Goal: Task Accomplishment & Management: Complete application form

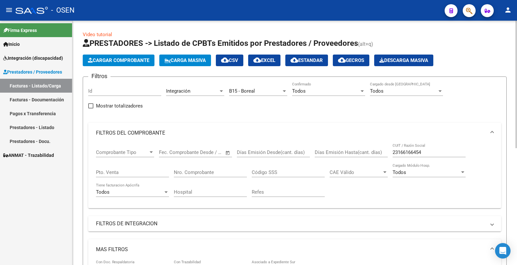
click at [429, 156] on div "23166166454 CUIT / Razón Social" at bounding box center [429, 151] width 73 height 14
drag, startPoint x: 427, startPoint y: 154, endPoint x: 391, endPoint y: 162, distance: 37.1
click at [391, 162] on div "Comprobante Tipo Comprobante Tipo Fecha inicio – Fecha fin Fec. Comprobante Des…" at bounding box center [295, 174] width 398 height 60
click at [263, 220] on mat-expansion-panel-header "FILTROS DE INTEGRACION" at bounding box center [294, 224] width 413 height 16
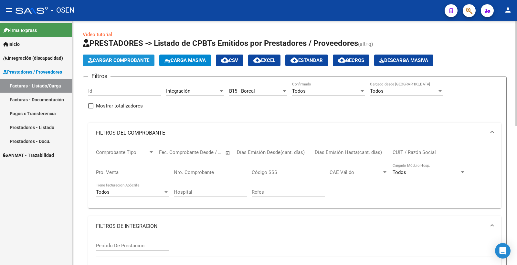
click at [124, 63] on span "Cargar Comprobante" at bounding box center [118, 61] width 61 height 6
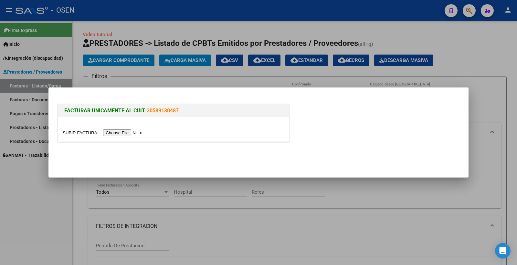
click at [127, 133] on input "file" at bounding box center [104, 133] width 82 height 7
click at [132, 133] on input "file" at bounding box center [104, 133] width 82 height 7
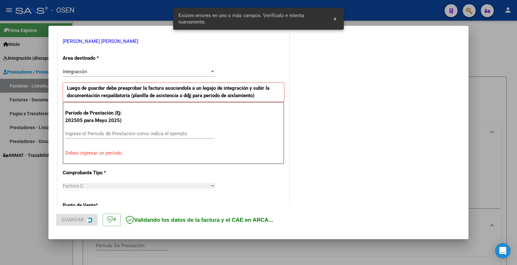
scroll to position [138, 0]
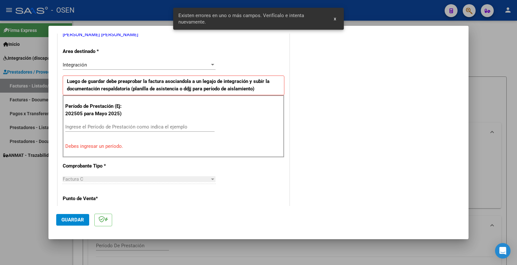
click at [96, 123] on div "Ingrese el Período de Prestación como indica el ejemplo" at bounding box center [139, 127] width 149 height 10
click at [96, 125] on input "Ingrese el Período de Prestación como indica el ejemplo" at bounding box center [139, 127] width 149 height 6
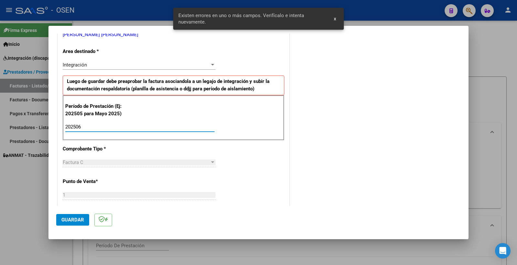
type input "202506"
click at [68, 223] on button "Guardar" at bounding box center [72, 220] width 33 height 12
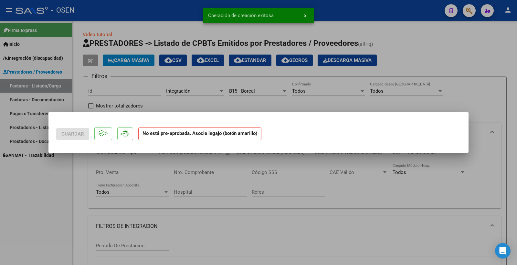
scroll to position [0, 0]
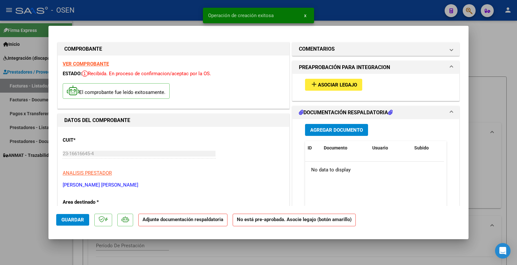
click at [330, 84] on span "Asociar Legajo" at bounding box center [337, 85] width 39 height 6
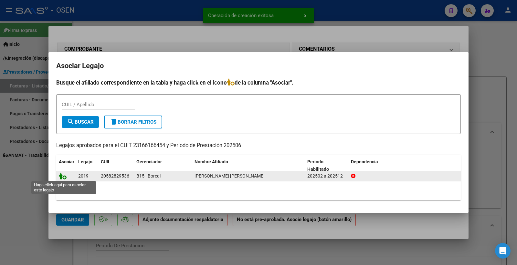
click at [64, 176] on icon at bounding box center [63, 176] width 8 height 7
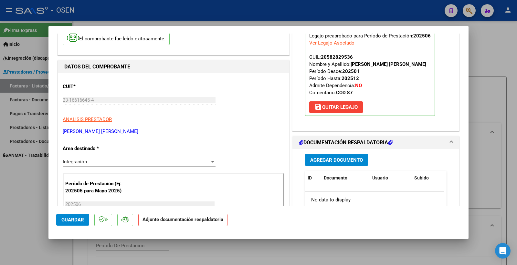
scroll to position [108, 0]
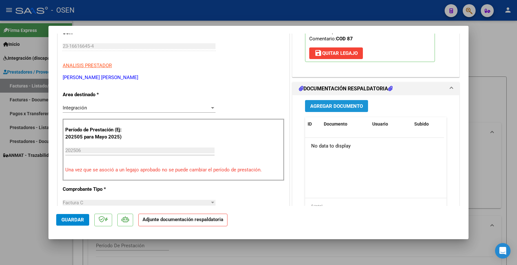
click at [346, 109] on span "Agregar Documento" at bounding box center [336, 106] width 53 height 6
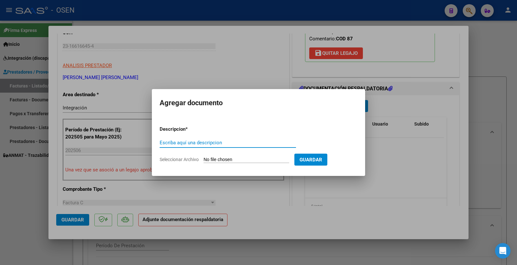
click at [189, 142] on input "Escriba aquí una descripcion" at bounding box center [228, 143] width 136 height 6
type input "p"
type input "PLANILLA"
click at [231, 158] on input "Seleccionar Archivo" at bounding box center [247, 160] width 86 height 6
type input "C:\fakepath\142683-9-Planilla_de_Asistencia.pdf"
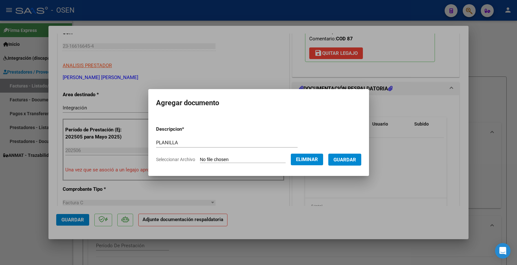
click at [356, 158] on span "Guardar" at bounding box center [345, 160] width 23 height 6
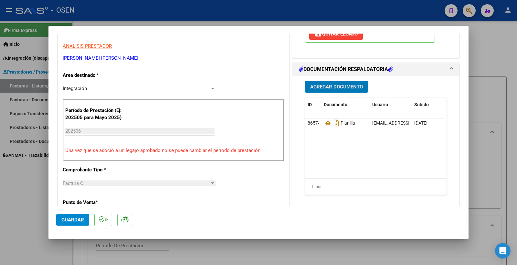
scroll to position [144, 0]
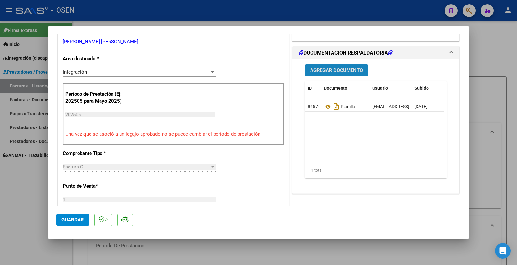
click at [337, 76] on button "Agregar Documento" at bounding box center [336, 70] width 63 height 12
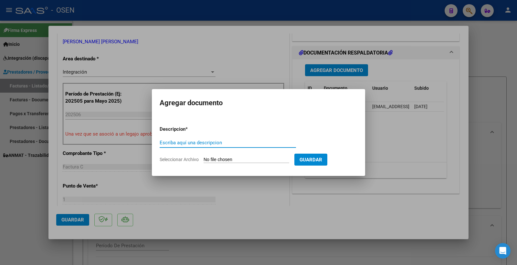
click at [222, 140] on input "Escriba aquí una descripcion" at bounding box center [228, 143] width 136 height 6
type input "IINFORME SEMESTRAL"
click at [218, 162] on input "Seleccionar Archivo" at bounding box center [247, 160] width 86 height 6
type input "C:\fakepath\142683-6-Informe_de_evolucion_semestral_page-0001.pdf"
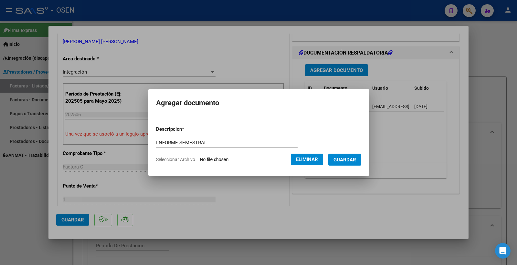
click at [353, 160] on span "Guardar" at bounding box center [345, 160] width 23 height 6
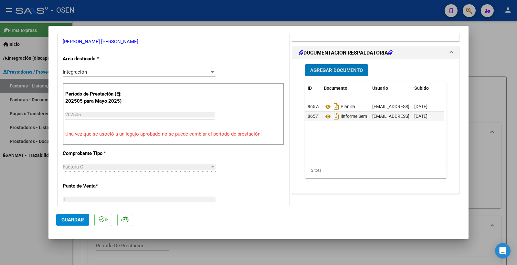
click at [73, 223] on span "Guardar" at bounding box center [72, 220] width 23 height 6
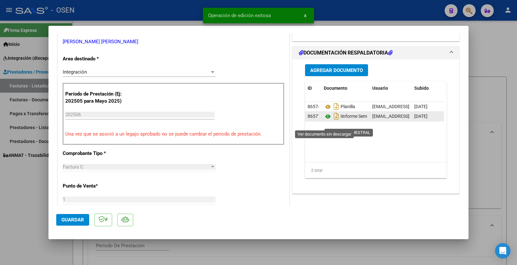
click at [326, 121] on icon at bounding box center [328, 117] width 8 height 8
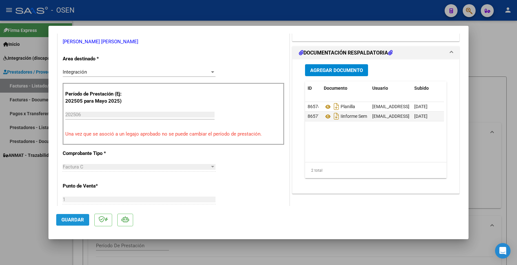
click at [74, 220] on span "Guardar" at bounding box center [72, 220] width 23 height 6
type input "$ 0,00"
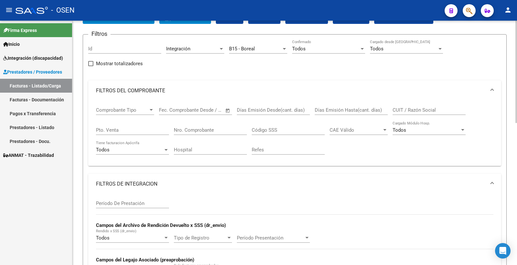
scroll to position [36, 0]
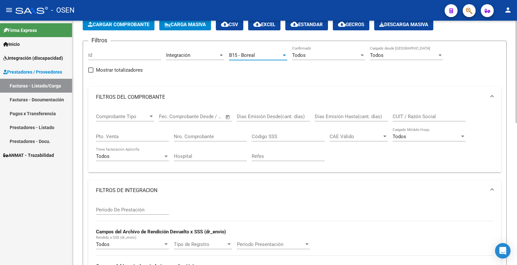
click at [259, 58] on div "B15 - Boreal" at bounding box center [255, 55] width 52 height 6
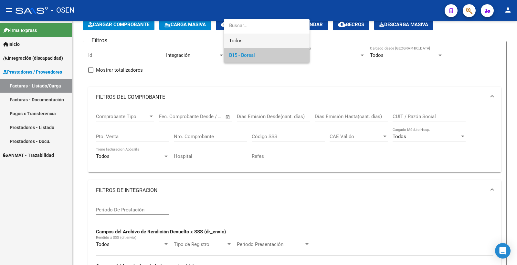
click at [257, 38] on span "Todos" at bounding box center [266, 41] width 75 height 15
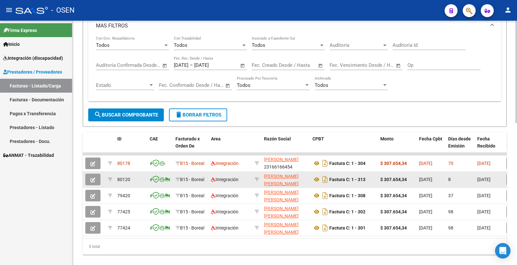
scroll to position [339, 0]
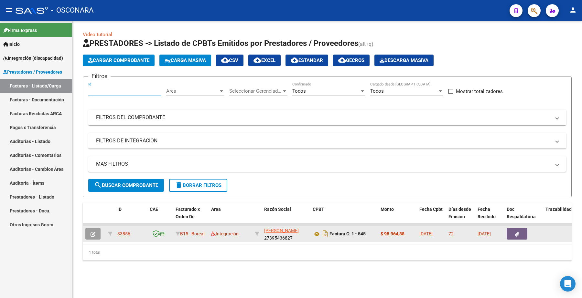
click at [96, 230] on button "button" at bounding box center [92, 234] width 15 height 12
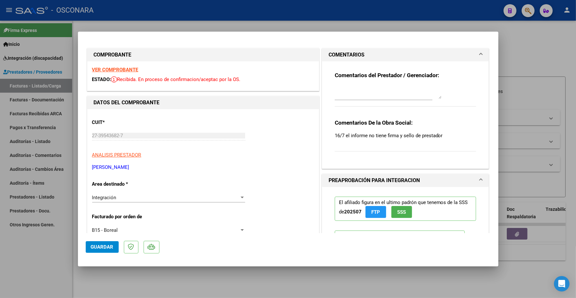
type input "$ 0,00"
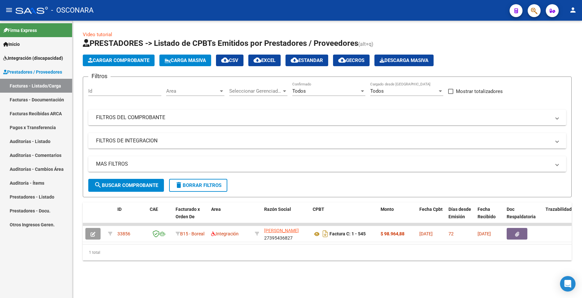
click at [105, 91] on input "Id" at bounding box center [124, 91] width 73 height 6
paste input "33836"
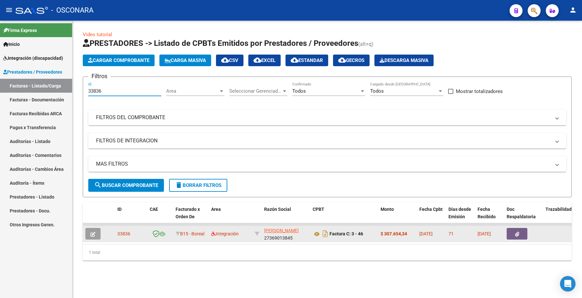
type input "33836"
click at [95, 236] on button "button" at bounding box center [92, 234] width 15 height 12
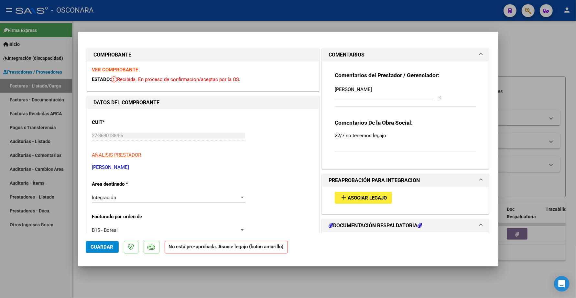
click at [356, 200] on span "Asociar Legajo" at bounding box center [366, 198] width 39 height 6
type input "$ 0,00"
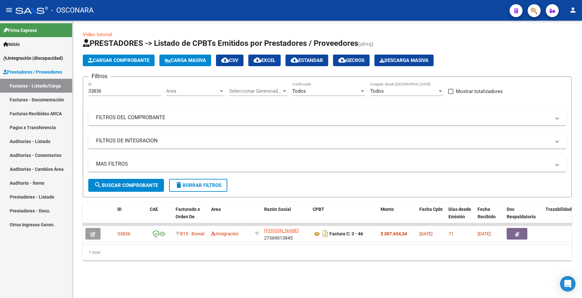
click at [112, 94] on div "33836 Id" at bounding box center [124, 89] width 73 height 14
drag, startPoint x: 107, startPoint y: 93, endPoint x: 29, endPoint y: 82, distance: 79.0
click at [29, 82] on mat-sidenav-container "Firma Express Inicio Instructivos Contacto OS Integración (discapacidad) Certif…" at bounding box center [291, 160] width 582 height 278
paste input "782"
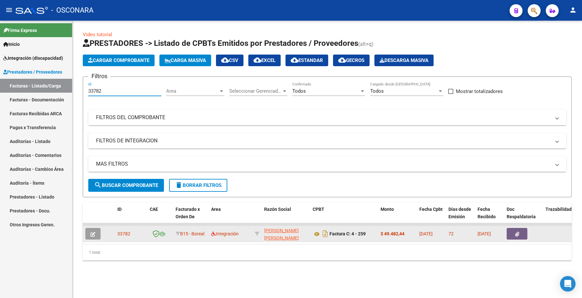
type input "33782"
click at [94, 232] on icon "button" at bounding box center [93, 234] width 5 height 5
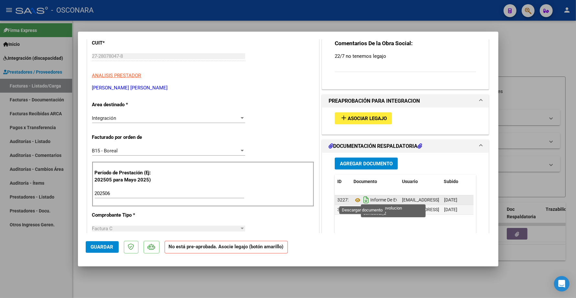
scroll to position [81, 0]
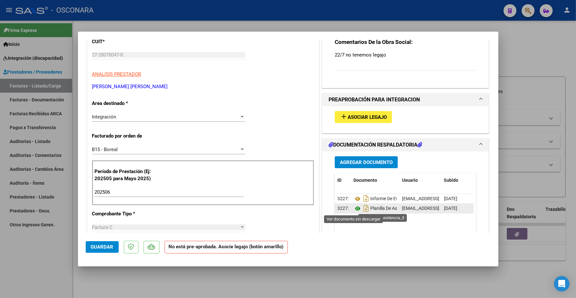
click at [353, 208] on icon at bounding box center [357, 209] width 8 height 8
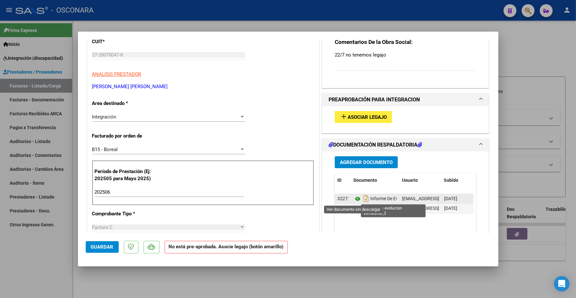
click at [354, 199] on icon at bounding box center [357, 199] width 8 height 8
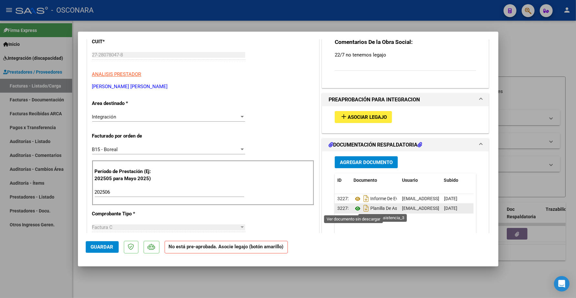
click at [355, 209] on icon at bounding box center [357, 209] width 8 height 8
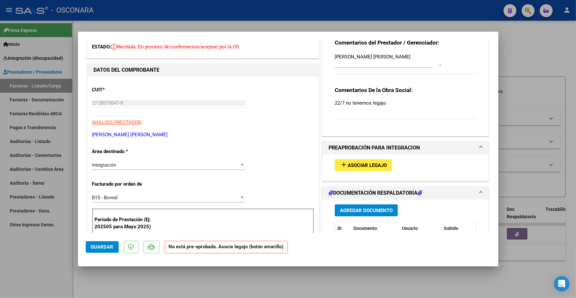
scroll to position [121, 0]
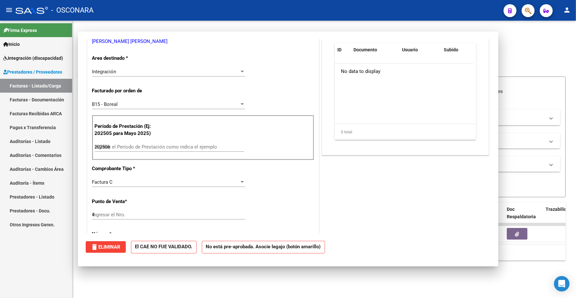
type input "$ 0,00"
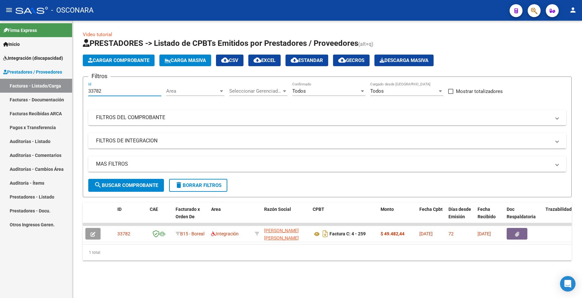
drag, startPoint x: 117, startPoint y: 91, endPoint x: 59, endPoint y: 89, distance: 58.2
click at [59, 89] on mat-sidenav-container "Firma Express Inicio Instructivos Contacto OS Integración (discapacidad) Certif…" at bounding box center [291, 160] width 582 height 278
paste input "880"
type input "33880"
click at [144, 192] on form "Filtros 33880 Id Area Area Seleccionar Gerenciador Seleccionar Gerenciador Todo…" at bounding box center [327, 137] width 489 height 121
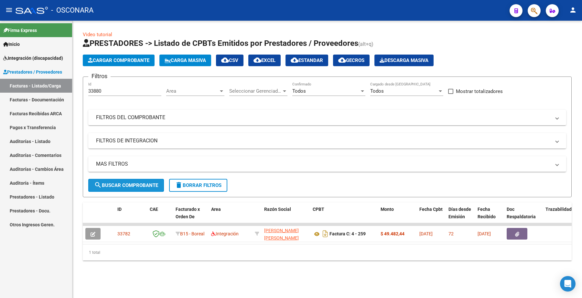
click at [142, 187] on span "search Buscar Comprobante" at bounding box center [126, 186] width 64 height 6
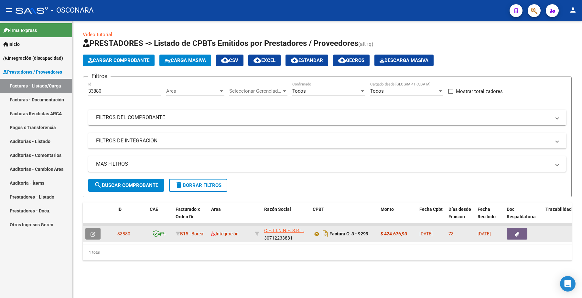
click at [93, 233] on icon "button" at bounding box center [93, 234] width 5 height 5
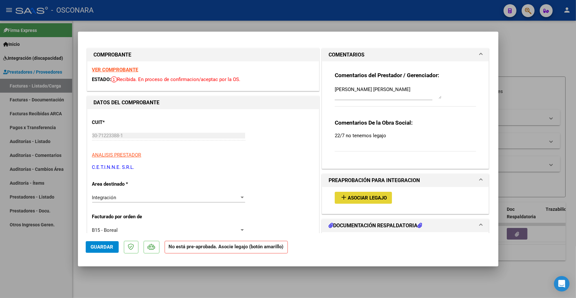
click at [366, 197] on span "Asociar Legajo" at bounding box center [366, 198] width 39 height 6
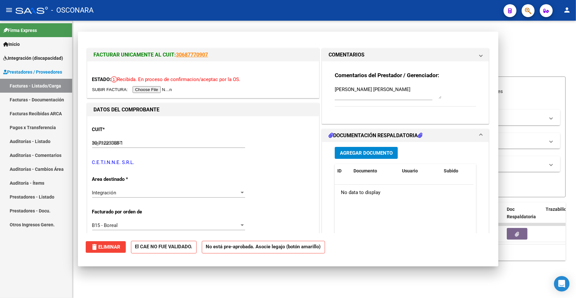
type input "$ 0,00"
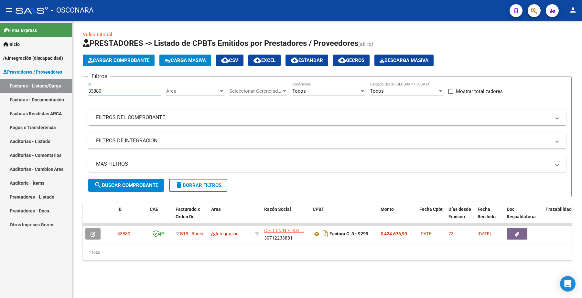
drag, startPoint x: 116, startPoint y: 92, endPoint x: 44, endPoint y: 84, distance: 73.2
click at [40, 94] on mat-sidenav-container "Firma Express Inicio Instructivos Contacto OS Integración (discapacidad) Certif…" at bounding box center [291, 160] width 582 height 278
paste input "723"
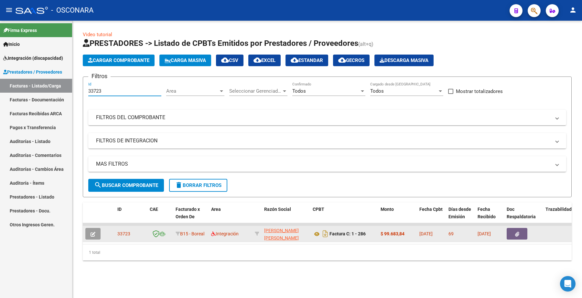
type input "33723"
click at [94, 230] on button "button" at bounding box center [92, 234] width 15 height 12
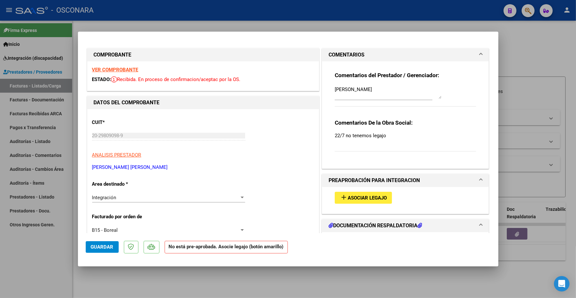
click at [362, 193] on button "add Asociar Legajo" at bounding box center [363, 198] width 57 height 12
type input "$ 0,00"
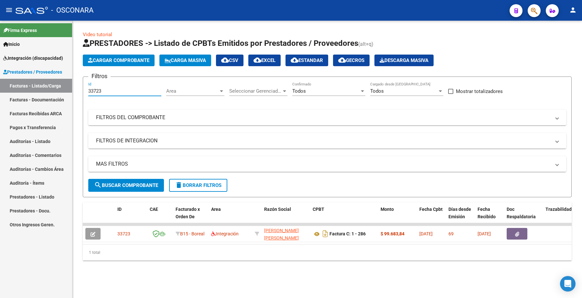
drag, startPoint x: 108, startPoint y: 91, endPoint x: 76, endPoint y: 77, distance: 34.6
click at [76, 91] on div "Video tutorial PRESTADORES -> Listado de CPBTs Emitidos por Prestadores / Prove…" at bounding box center [326, 151] width 509 height 261
paste input "4595"
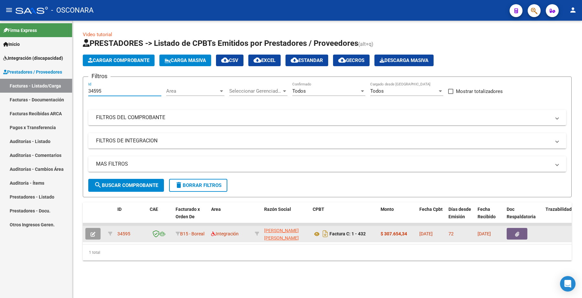
type input "34595"
click at [93, 238] on button "button" at bounding box center [92, 234] width 15 height 12
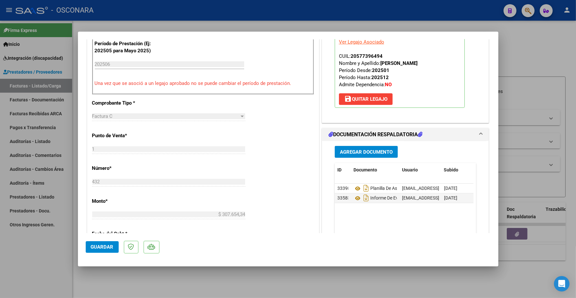
scroll to position [283, 0]
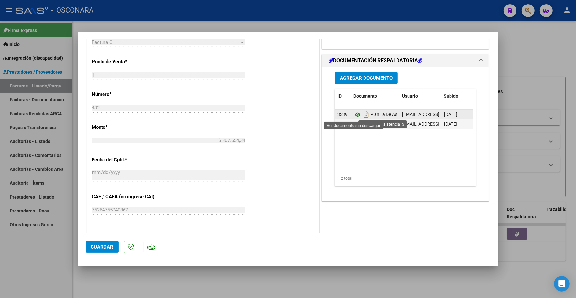
click at [353, 114] on icon at bounding box center [357, 115] width 8 height 8
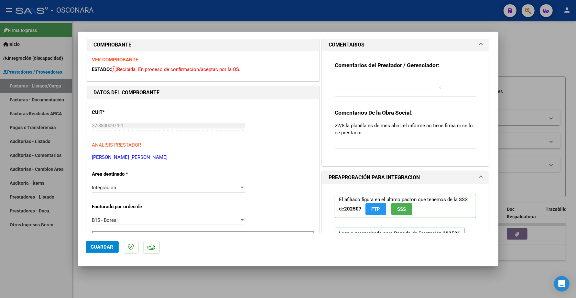
scroll to position [0, 0]
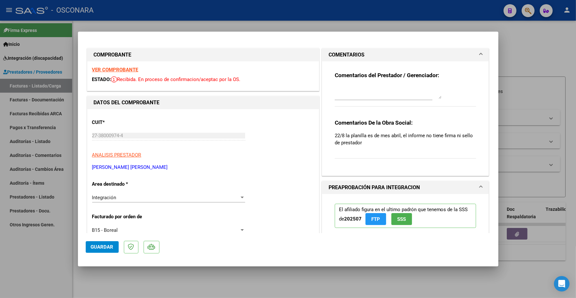
click at [125, 70] on strong "VER COMPROBANTE" at bounding box center [115, 70] width 46 height 6
type input "$ 0,00"
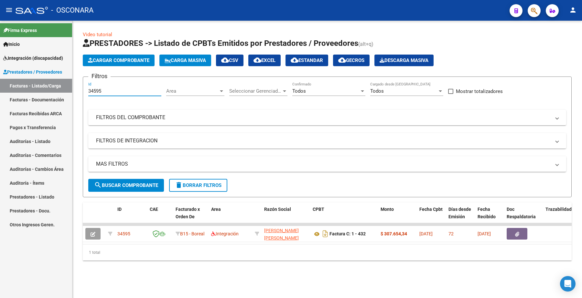
drag, startPoint x: 102, startPoint y: 90, endPoint x: 62, endPoint y: 86, distance: 40.5
click at [62, 86] on mat-sidenav-container "Firma Express Inicio Instructivos Contacto OS Integración (discapacidad) Certif…" at bounding box center [291, 160] width 582 height 278
paste input "3823"
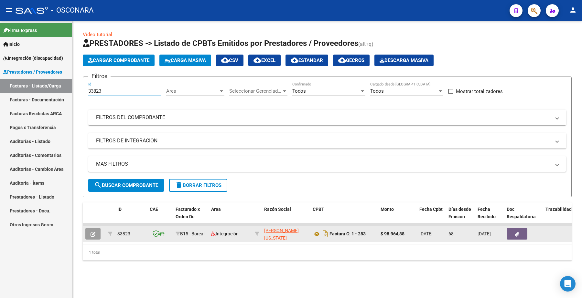
type input "33823"
click at [95, 235] on button "button" at bounding box center [92, 234] width 15 height 12
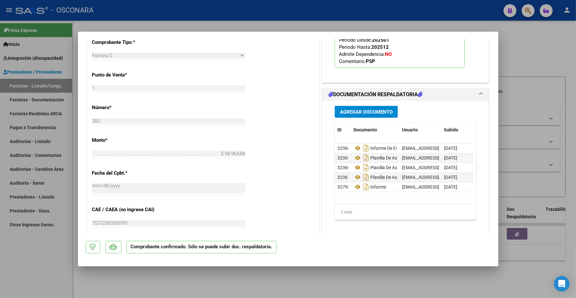
scroll to position [323, 0]
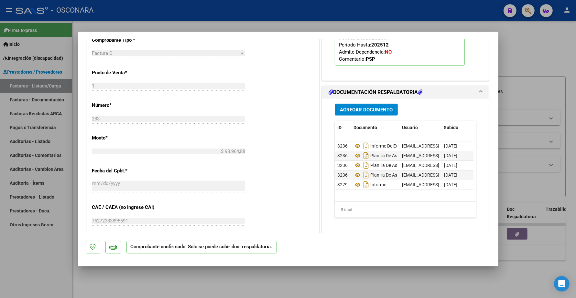
type input "$ 0,00"
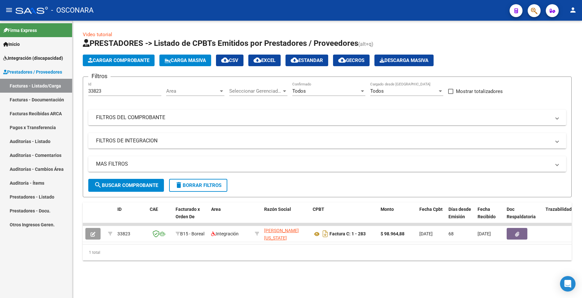
drag, startPoint x: 108, startPoint y: 94, endPoint x: 99, endPoint y: 94, distance: 9.7
click at [99, 94] on div "33823 Id" at bounding box center [124, 89] width 73 height 14
drag, startPoint x: 104, startPoint y: 91, endPoint x: 80, endPoint y: 91, distance: 24.6
click at [80, 91] on div "Video tutorial PRESTADORES -> Listado de CPBTs Emitidos por Prestadores / Prove…" at bounding box center [326, 151] width 509 height 261
paste input "7"
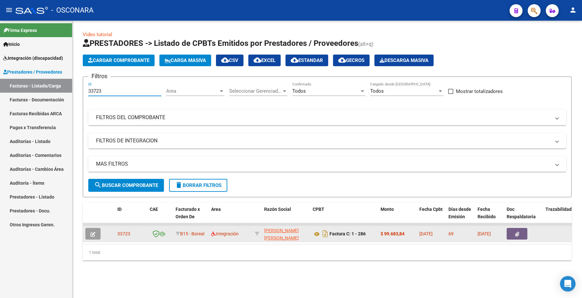
type input "33723"
click at [89, 231] on button "button" at bounding box center [92, 234] width 15 height 12
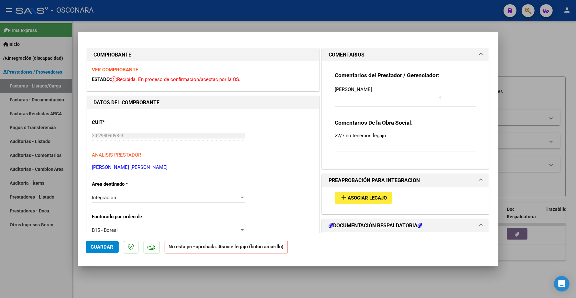
click at [354, 194] on button "add Asociar Legajo" at bounding box center [363, 198] width 57 height 12
type input "$ 0,00"
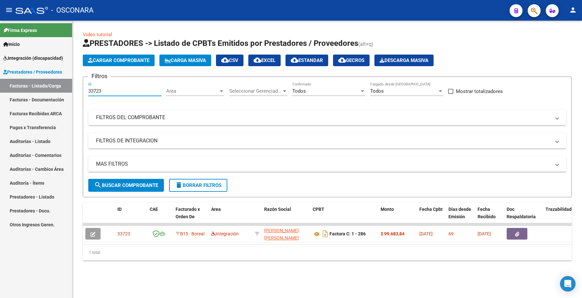
drag, startPoint x: 108, startPoint y: 89, endPoint x: 68, endPoint y: 89, distance: 39.8
click at [68, 91] on mat-sidenav-container "Firma Express Inicio Instructivos Contacto OS Integración (discapacidad) Certif…" at bounding box center [291, 160] width 582 height 278
paste input "4606"
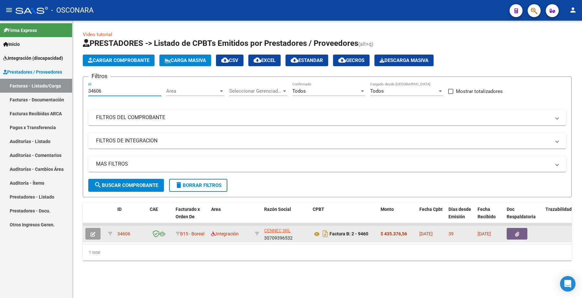
type input "34606"
click at [95, 233] on icon "button" at bounding box center [93, 234] width 5 height 5
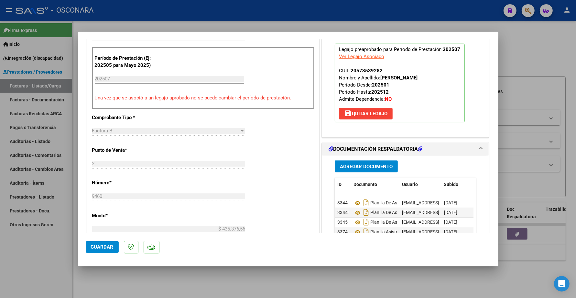
scroll to position [242, 0]
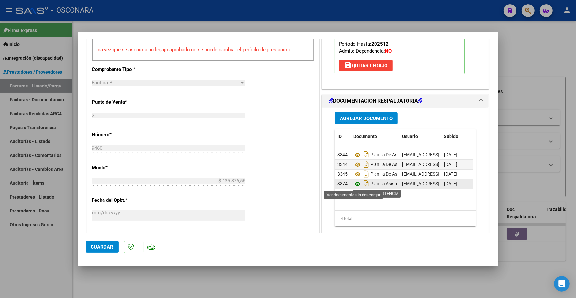
click at [353, 183] on icon at bounding box center [357, 184] width 8 height 8
type input "$ 0,00"
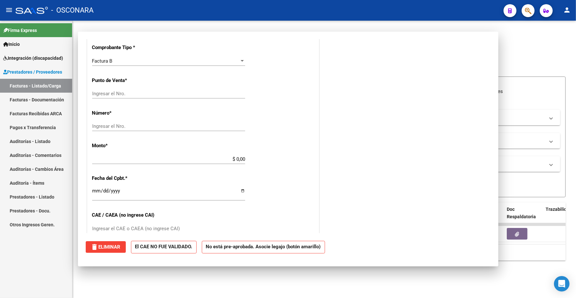
scroll to position [0, 0]
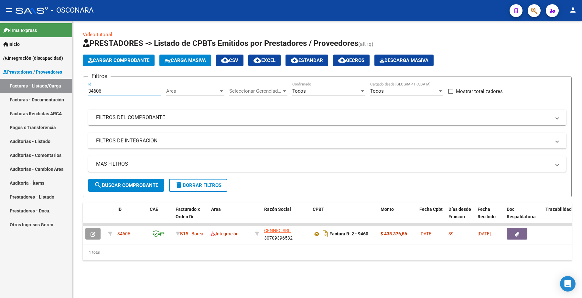
drag, startPoint x: 105, startPoint y: 88, endPoint x: 74, endPoint y: 90, distance: 31.1
click at [74, 90] on div "Video tutorial PRESTADORES -> Listado de CPBTs Emitidos por Prestadores / Prove…" at bounding box center [326, 151] width 509 height 261
paste input "5"
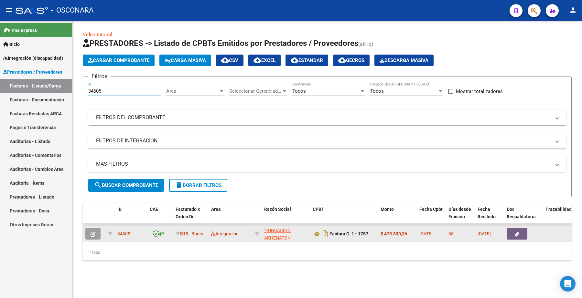
type input "34605"
click at [96, 235] on button "button" at bounding box center [92, 234] width 15 height 12
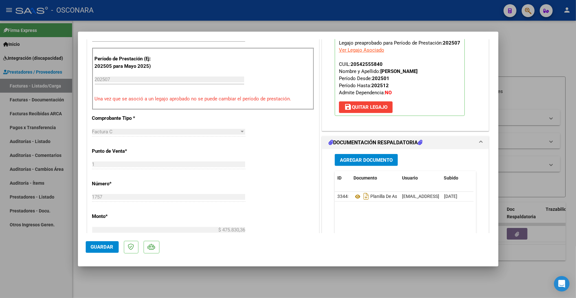
scroll to position [202, 0]
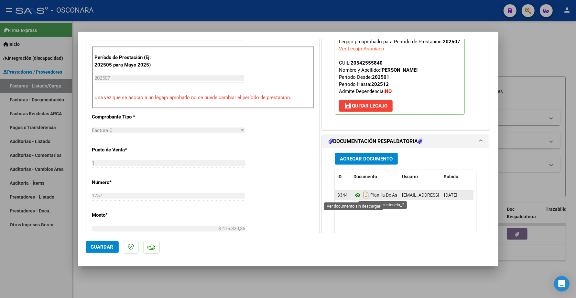
click at [356, 195] on icon at bounding box center [357, 196] width 8 height 8
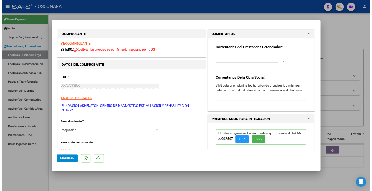
scroll to position [0, 0]
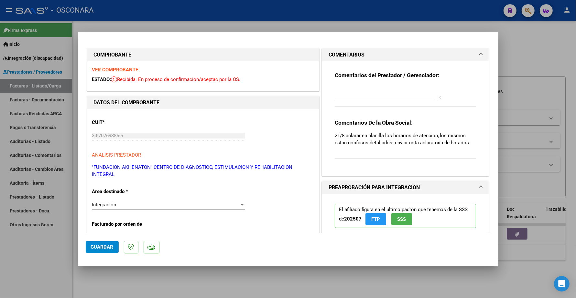
click at [330, 134] on div "Comentarios del Prestador / Gerenciador: Comentarios De la Obra Social: 21/8 ac…" at bounding box center [405, 115] width 151 height 109
drag, startPoint x: 332, startPoint y: 134, endPoint x: 467, endPoint y: 146, distance: 136.3
click at [467, 146] on div "Comentarios De la Obra Social: 21/8 aclarar en planilla los horarios de atencio…" at bounding box center [406, 142] width 142 height 47
type input "$ 0,00"
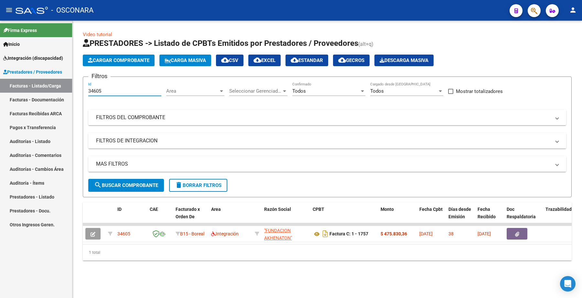
drag, startPoint x: 103, startPoint y: 90, endPoint x: 56, endPoint y: 91, distance: 46.9
click at [56, 91] on mat-sidenav-container "Firma Express Inicio Instructivos Contacto OS Integración (discapacidad) Certif…" at bounding box center [291, 160] width 582 height 278
paste input "6"
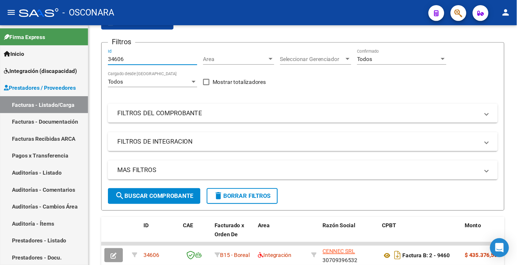
scroll to position [34, 0]
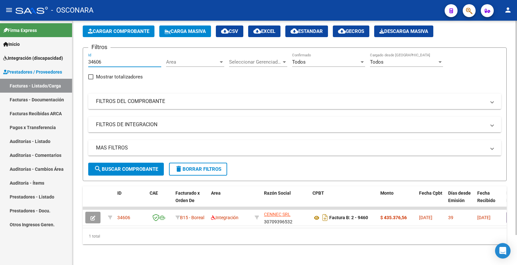
type input "34606"
click at [125, 166] on span "search Buscar Comprobante" at bounding box center [126, 169] width 64 height 6
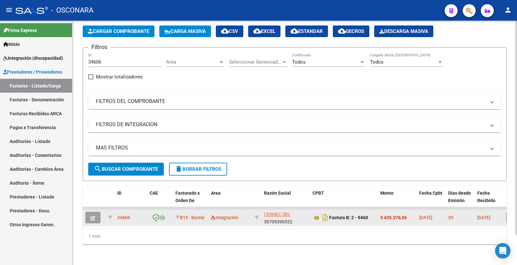
click at [95, 215] on button "button" at bounding box center [92, 218] width 15 height 12
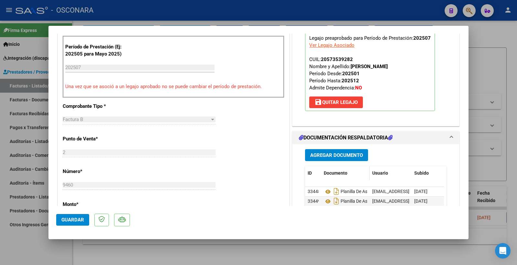
scroll to position [287, 0]
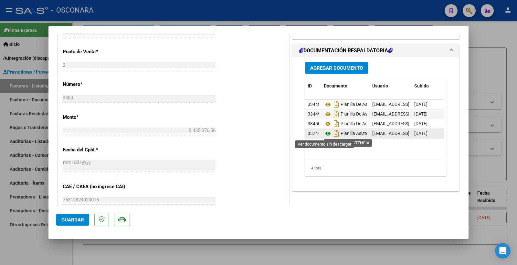
click at [326, 134] on icon at bounding box center [328, 134] width 8 height 8
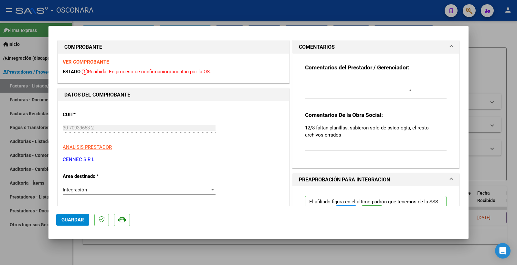
scroll to position [0, 0]
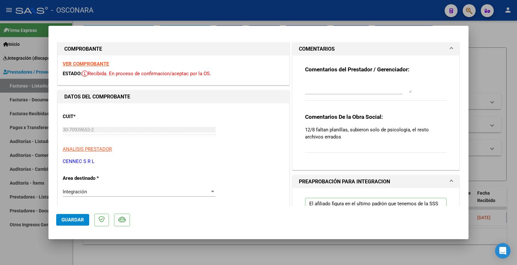
type input "$ 0,00"
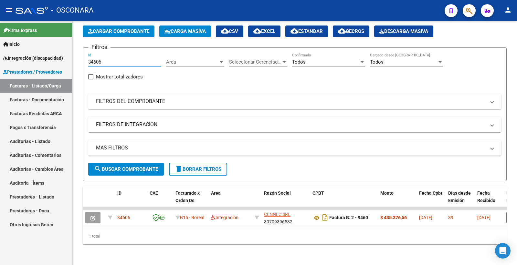
drag, startPoint x: 104, startPoint y: 57, endPoint x: 54, endPoint y: 60, distance: 50.5
click at [54, 60] on mat-sidenav-container "Firma Express Inicio Instructivos Contacto OS Integración (discapacidad) Certif…" at bounding box center [258, 143] width 517 height 245
paste input "5"
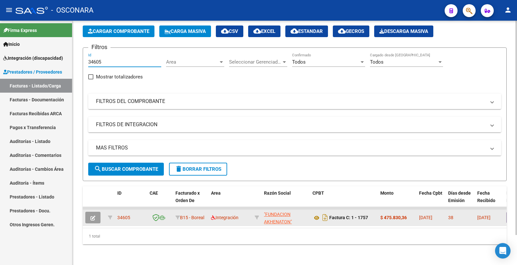
type input "34605"
click at [94, 210] on datatable-body-cell at bounding box center [94, 218] width 23 height 16
click at [94, 215] on span "button" at bounding box center [93, 218] width 5 height 6
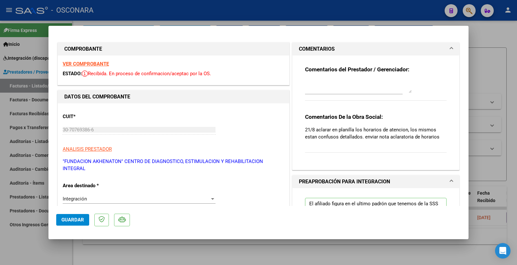
click at [100, 61] on strong "VER COMPROBANTE" at bounding box center [86, 64] width 46 height 6
type input "$ 0,00"
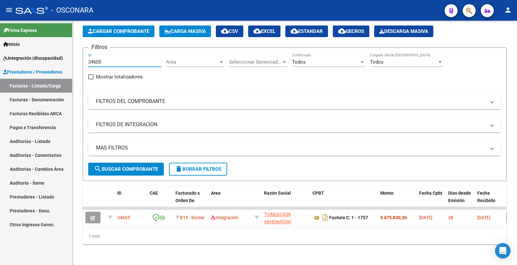
drag, startPoint x: 102, startPoint y: 57, endPoint x: 64, endPoint y: 54, distance: 38.9
click at [64, 55] on mat-sidenav-container "Firma Express Inicio Instructivos Contacto OS Integración (discapacidad) Certif…" at bounding box center [258, 143] width 517 height 245
paste input "3"
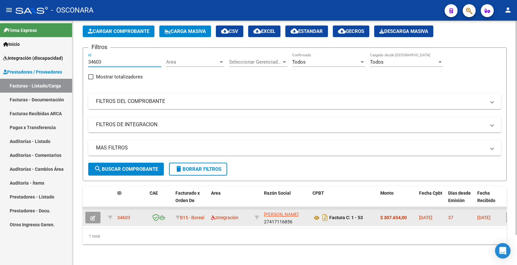
type input "34603"
click at [94, 216] on icon "button" at bounding box center [93, 218] width 5 height 5
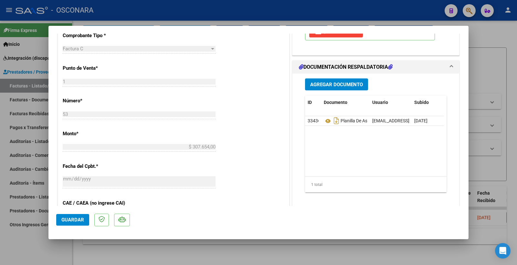
scroll to position [287, 0]
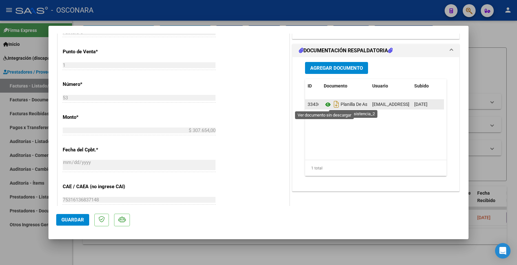
click at [324, 104] on icon at bounding box center [328, 105] width 8 height 8
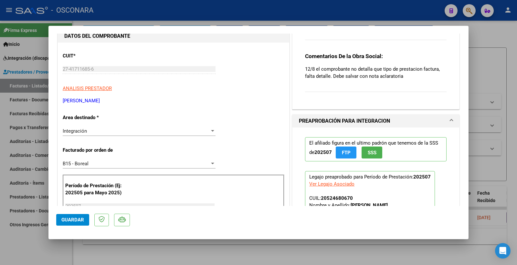
scroll to position [0, 0]
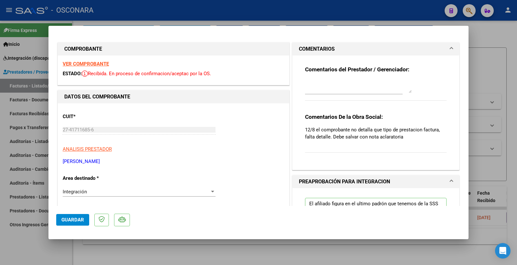
click at [89, 64] on strong "VER COMPROBANTE" at bounding box center [86, 64] width 46 height 6
type input "$ 0,00"
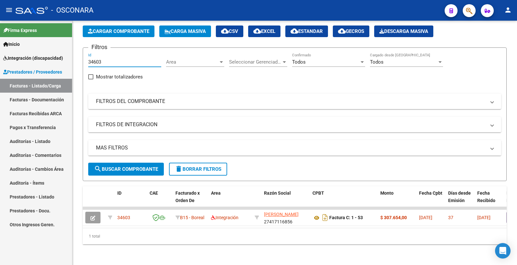
drag, startPoint x: 106, startPoint y: 54, endPoint x: 49, endPoint y: 52, distance: 56.3
click at [51, 54] on mat-sidenav-container "Firma Express Inicio Instructivos Contacto OS Integración (discapacidad) Certif…" at bounding box center [258, 143] width 517 height 245
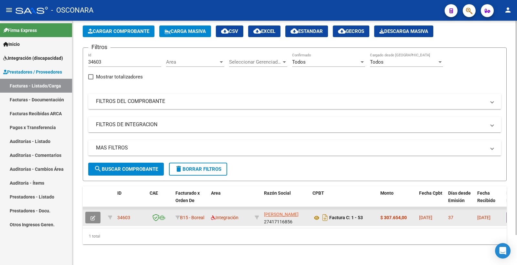
click at [93, 216] on icon "button" at bounding box center [93, 218] width 5 height 5
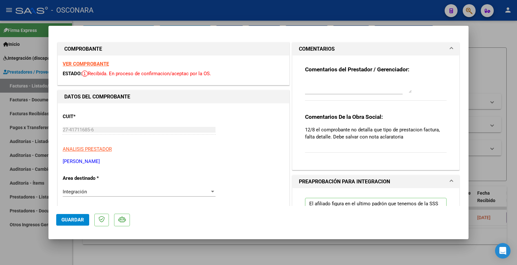
click at [96, 62] on strong "VER COMPROBANTE" at bounding box center [86, 64] width 46 height 6
drag, startPoint x: 303, startPoint y: 129, endPoint x: 429, endPoint y: 141, distance: 126.7
click at [429, 141] on div "Comentarios De la Obra Social: 12/8 el comprobante no detalla que tipo de prest…" at bounding box center [376, 136] width 142 height 47
copy p "1"
drag, startPoint x: 324, startPoint y: 149, endPoint x: 321, endPoint y: 140, distance: 9.5
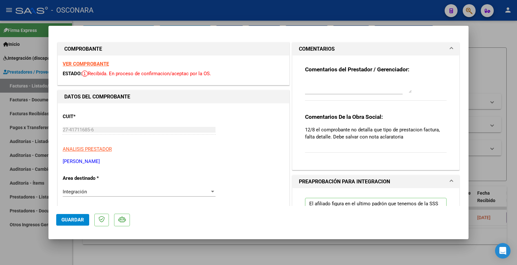
click at [324, 148] on div "Comentarios De la Obra Social: 12/8 el comprobante no detalla que tipo de prest…" at bounding box center [376, 136] width 142 height 47
click at [315, 130] on p "12/8 el comprobante no detalla que tipo de prestacion factura, falta detalle. D…" at bounding box center [376, 133] width 142 height 14
click at [314, 129] on p "12/8 el comprobante no detalla que tipo de prestacion factura, falta detalle. D…" at bounding box center [376, 133] width 142 height 14
drag, startPoint x: 313, startPoint y: 128, endPoint x: 367, endPoint y: 151, distance: 58.4
click at [367, 151] on div "Comentarios De la Obra Social: 12/8 el comprobante no detalla que tipo de prest…" at bounding box center [376, 136] width 142 height 47
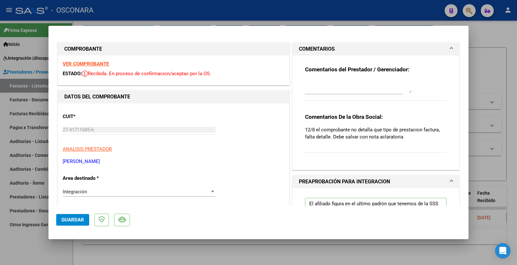
copy p "12/8"
click at [395, 157] on div "Comentarios De la Obra Social: 12/8 el comprobante no detalla que tipo de prest…" at bounding box center [376, 136] width 142 height 47
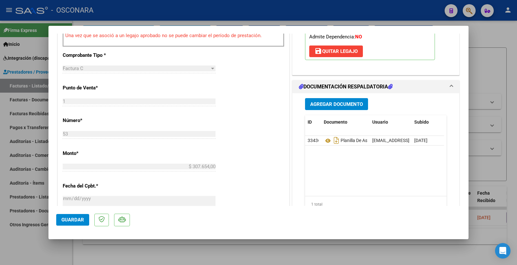
scroll to position [251, 0]
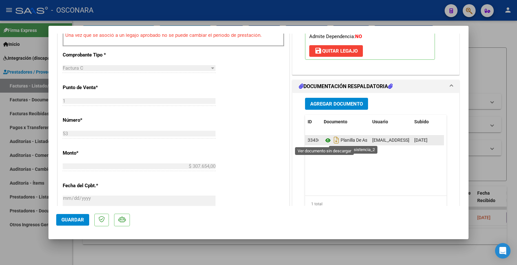
click at [328, 139] on icon at bounding box center [328, 141] width 8 height 8
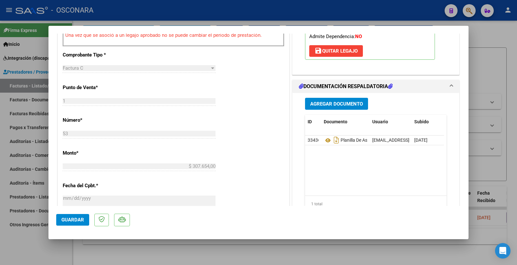
type input "$ 0,00"
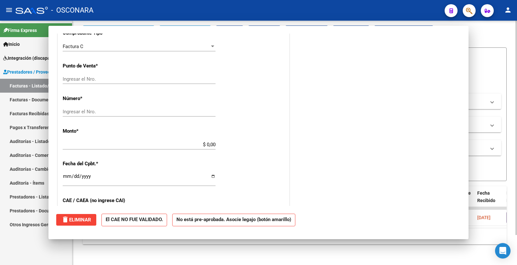
scroll to position [0, 0]
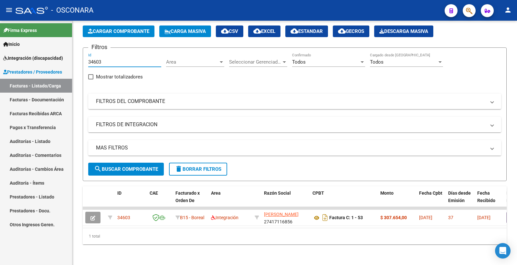
drag, startPoint x: 109, startPoint y: 55, endPoint x: 63, endPoint y: 50, distance: 45.9
click at [63, 50] on mat-sidenav-container "Firma Express Inicio Instructivos Contacto OS Integración (discapacidad) Certif…" at bounding box center [258, 143] width 517 height 245
paste input "590"
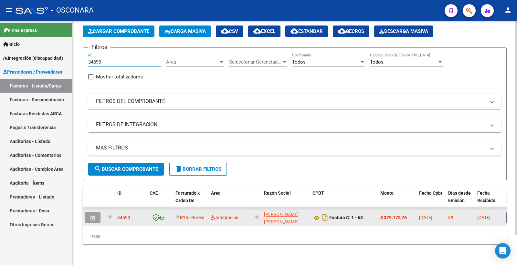
type input "34590"
click at [97, 212] on button "button" at bounding box center [92, 218] width 15 height 12
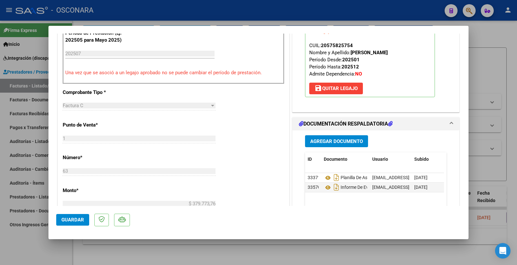
scroll to position [287, 0]
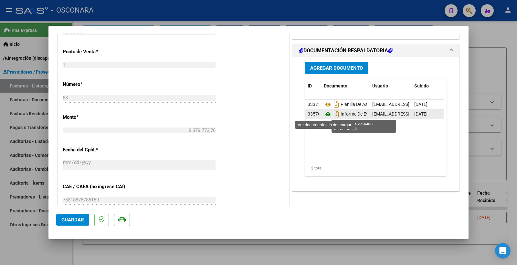
click at [325, 114] on icon at bounding box center [328, 115] width 8 height 8
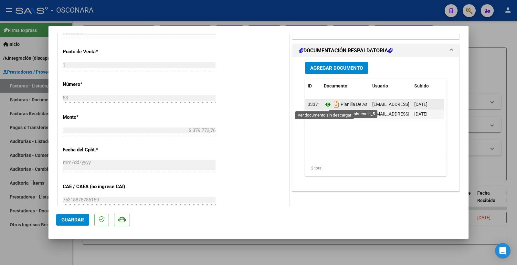
click at [324, 106] on icon at bounding box center [328, 105] width 8 height 8
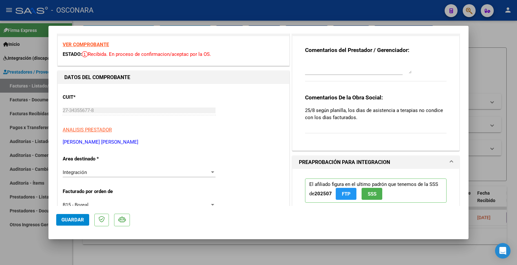
scroll to position [0, 0]
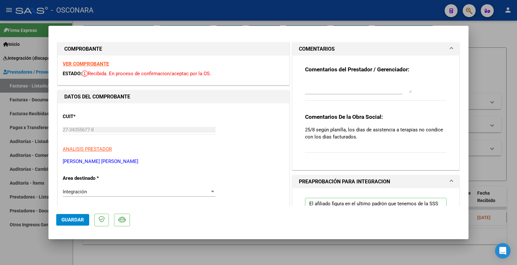
click at [100, 61] on strong "VER COMPROBANTE" at bounding box center [86, 64] width 46 height 6
type input "$ 0,00"
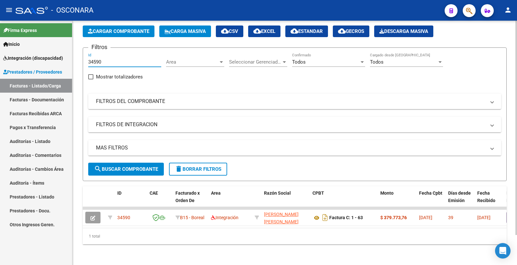
drag, startPoint x: 107, startPoint y: 55, endPoint x: 83, endPoint y: 50, distance: 24.2
click at [85, 56] on form "Filtros 34590 Id Area Area Seleccionar Gerenciador Seleccionar Gerenciador Todo…" at bounding box center [295, 115] width 424 height 134
paste input "85"
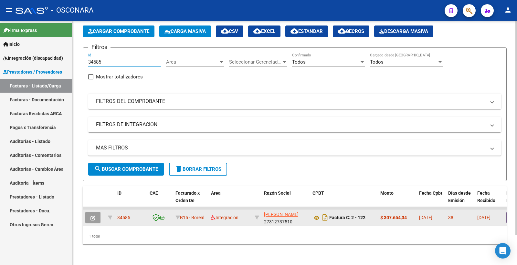
type input "34585"
click at [95, 216] on icon "button" at bounding box center [93, 218] width 5 height 5
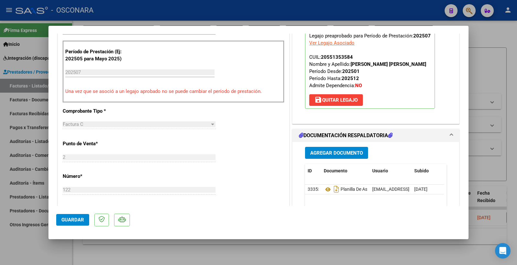
scroll to position [215, 0]
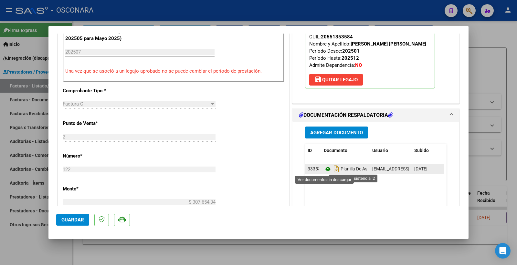
click at [324, 170] on icon at bounding box center [328, 169] width 8 height 8
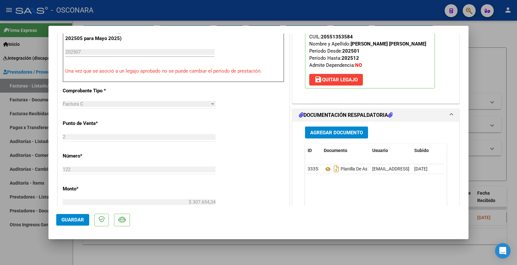
scroll to position [72, 0]
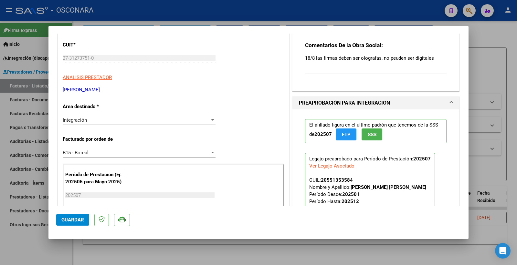
type input "$ 0,00"
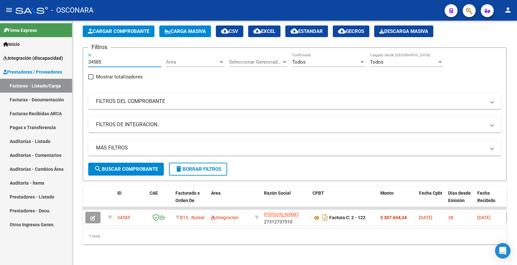
drag, startPoint x: 103, startPoint y: 57, endPoint x: 67, endPoint y: 56, distance: 35.9
click at [67, 56] on mat-sidenav-container "Firma Express Inicio Instructivos Contacto OS Integración (discapacidad) Certif…" at bounding box center [258, 143] width 517 height 245
paste input "69"
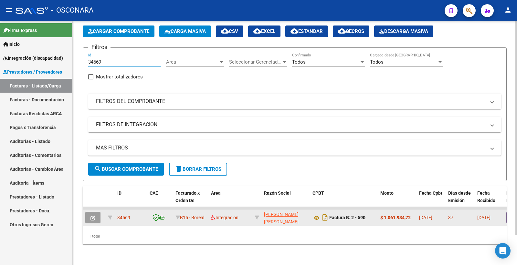
type input "34569"
click at [93, 216] on icon "button" at bounding box center [93, 218] width 5 height 5
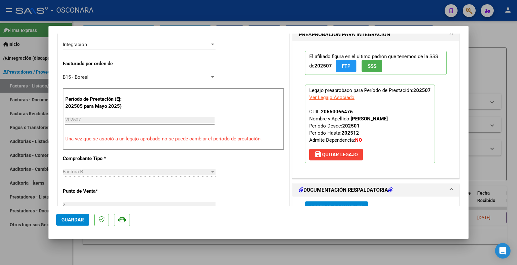
scroll to position [108, 0]
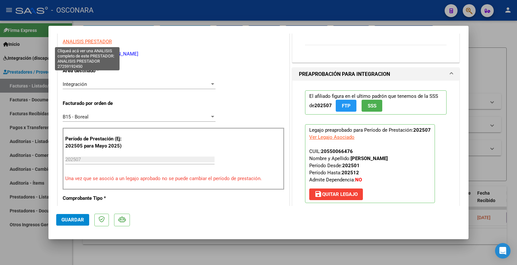
click at [102, 40] on span "ANALISIS PRESTADOR" at bounding box center [87, 42] width 49 height 6
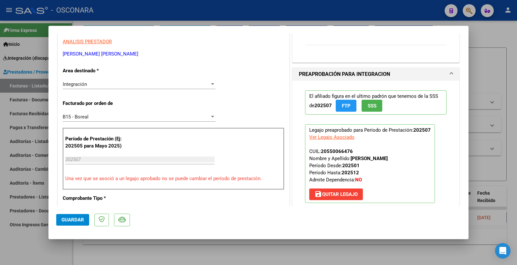
scroll to position [0, 0]
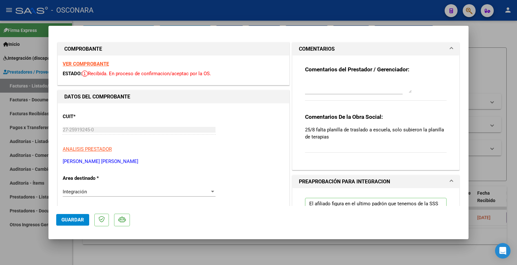
click at [95, 62] on strong "VER COMPROBANTE" at bounding box center [86, 64] width 46 height 6
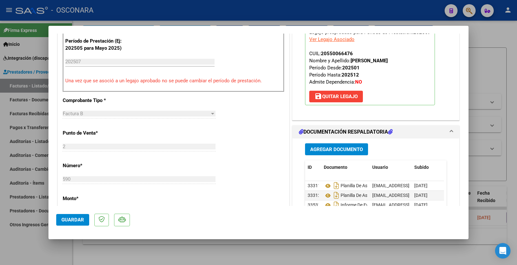
scroll to position [251, 0]
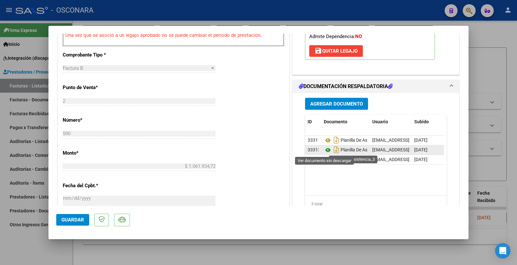
click at [324, 149] on icon at bounding box center [328, 150] width 8 height 8
click at [327, 150] on icon at bounding box center [328, 150] width 8 height 8
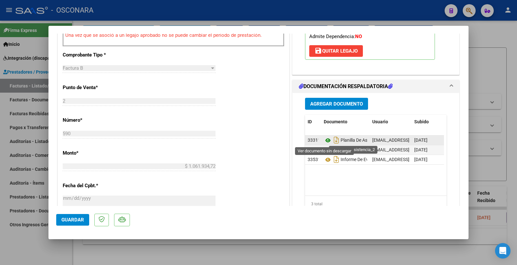
click at [324, 141] on icon at bounding box center [328, 141] width 8 height 8
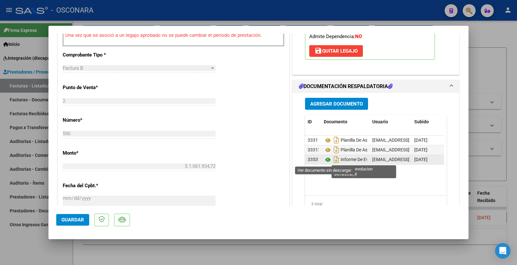
click at [326, 159] on icon at bounding box center [328, 160] width 8 height 8
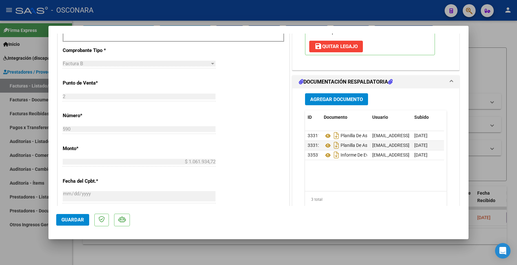
scroll to position [287, 0]
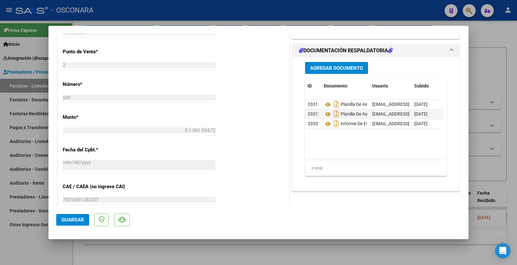
click at [332, 64] on button "Agregar Documento" at bounding box center [336, 68] width 63 height 12
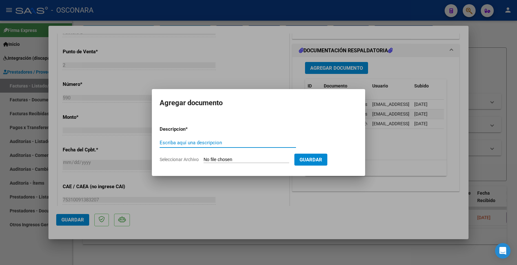
click at [216, 142] on input "Escriba aquí una descripcion" at bounding box center [228, 143] width 136 height 6
type input "p"
type input "PLANILLA"
click at [250, 64] on div at bounding box center [258, 132] width 517 height 265
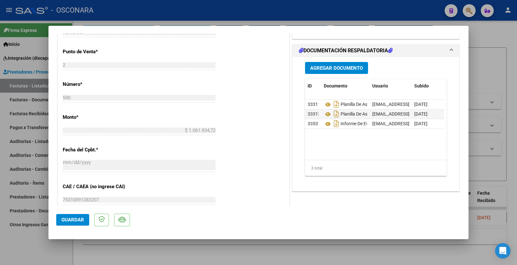
type input "$ 0,00"
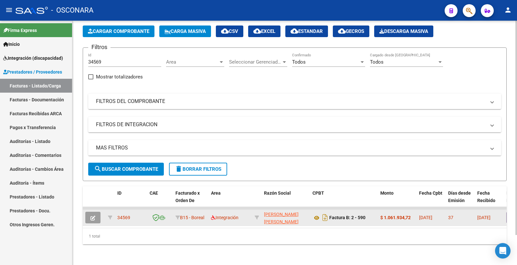
click at [90, 212] on button "button" at bounding box center [92, 218] width 15 height 12
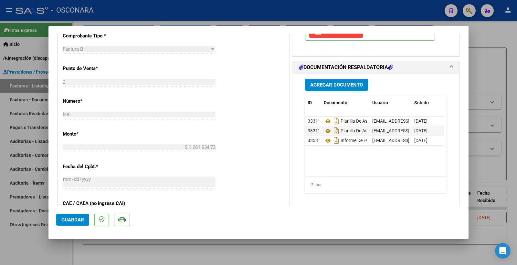
scroll to position [287, 0]
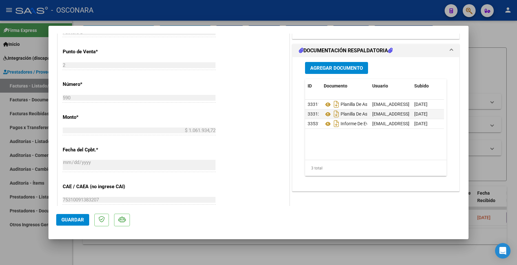
click at [322, 67] on span "Agregar Documento" at bounding box center [336, 68] width 53 height 6
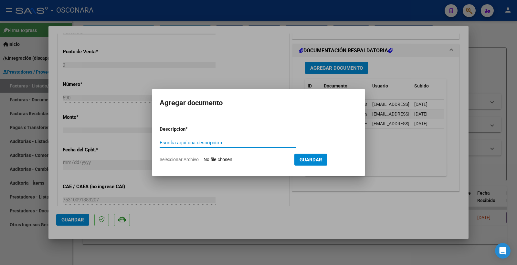
click at [235, 144] on input "Escriba aquí una descripcion" at bounding box center [228, 143] width 136 height 6
type input "PLANILLA"
click at [239, 156] on form "Descripcion * PLANILLA Escriba aquí una descripcion Seleccionar Archivo Guardar" at bounding box center [259, 144] width 198 height 47
click at [235, 159] on input "Seleccionar Archivo" at bounding box center [247, 160] width 86 height 6
type input "C:\fakepath\152221-2-Planilla_de_Asistencia.pdf"
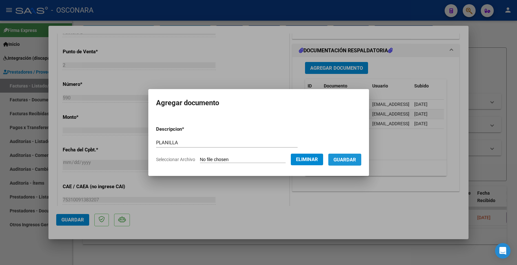
click at [356, 159] on span "Guardar" at bounding box center [345, 160] width 23 height 6
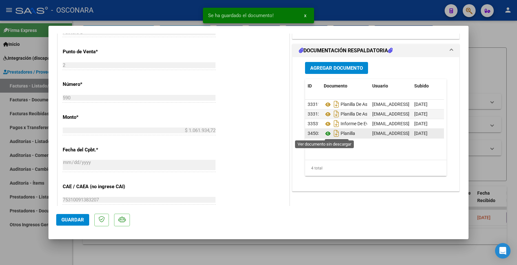
click at [325, 134] on icon at bounding box center [328, 134] width 8 height 8
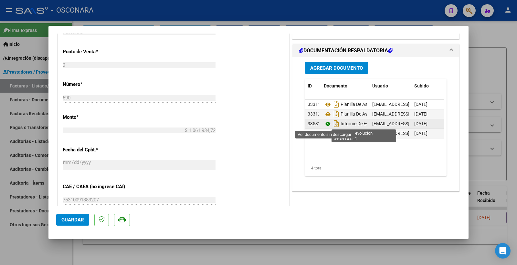
click at [326, 123] on icon at bounding box center [328, 124] width 8 height 8
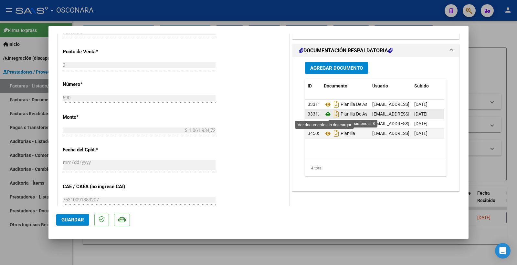
click at [324, 115] on icon at bounding box center [328, 115] width 8 height 8
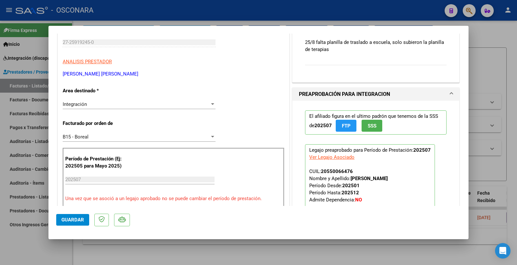
scroll to position [0, 0]
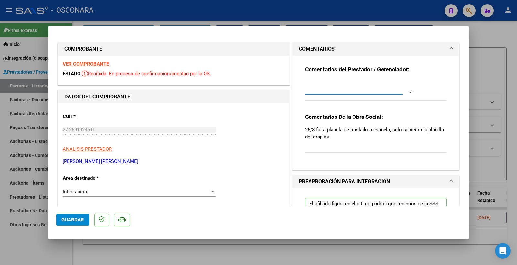
click at [325, 84] on textarea at bounding box center [358, 86] width 107 height 13
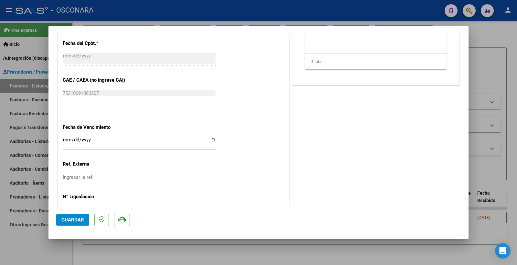
scroll to position [395, 0]
type textarea "11/09 SE ADJUNTA PLANILLA DE TRASLADO A LA ESCUELA"
click at [75, 220] on span "Guardar" at bounding box center [72, 220] width 23 height 6
type input "$ 0,00"
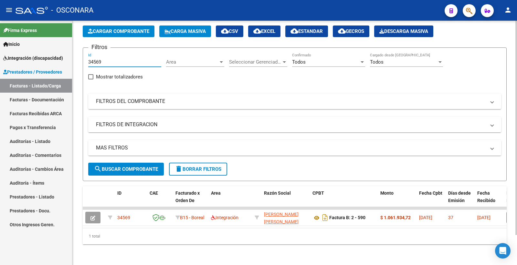
click at [105, 59] on input "34569" at bounding box center [124, 62] width 73 height 6
drag, startPoint x: 105, startPoint y: 59, endPoint x: 82, endPoint y: 62, distance: 23.1
click at [78, 66] on div "Video tutorial PRESTADORES -> Listado de CPBTs Emitidos por Prestadores / Prove…" at bounding box center [294, 129] width 445 height 274
paste input "34551"
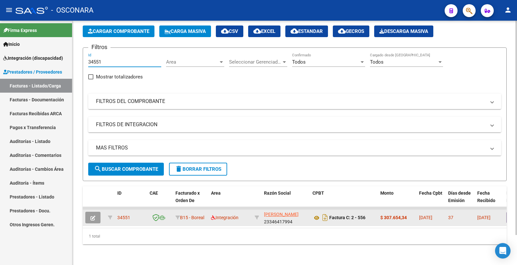
type input "34551"
click at [91, 216] on button "button" at bounding box center [92, 218] width 15 height 12
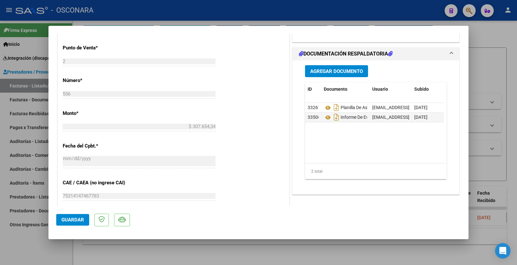
scroll to position [287, 0]
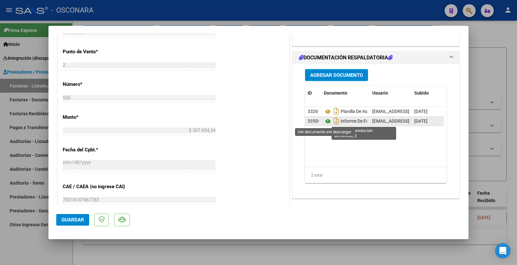
click at [325, 120] on icon at bounding box center [328, 122] width 8 height 8
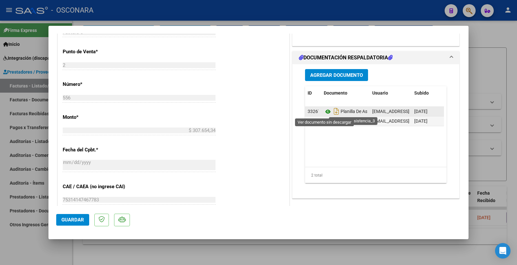
click at [327, 112] on icon at bounding box center [328, 112] width 8 height 8
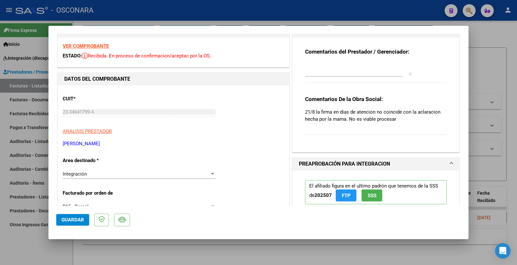
scroll to position [0, 0]
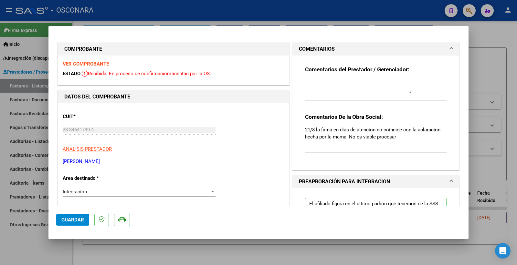
type input "$ 0,00"
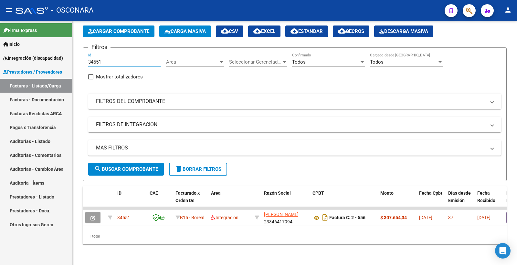
drag, startPoint x: 107, startPoint y: 57, endPoint x: 71, endPoint y: 63, distance: 35.8
click at [71, 63] on mat-sidenav-container "Firma Express Inicio Instructivos Contacto OS Integración (discapacidad) Certif…" at bounding box center [258, 143] width 517 height 245
paste input "48"
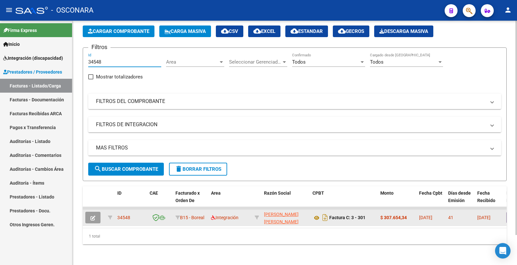
type input "34548"
click at [96, 213] on button "button" at bounding box center [92, 218] width 15 height 12
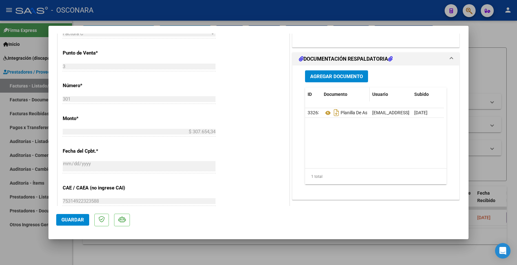
scroll to position [287, 0]
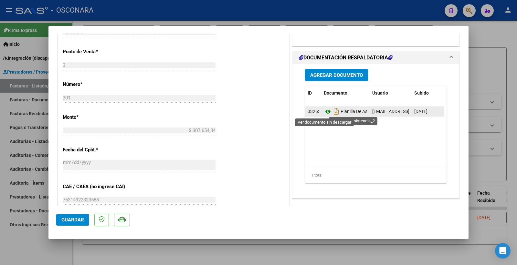
click at [324, 112] on icon at bounding box center [328, 112] width 8 height 8
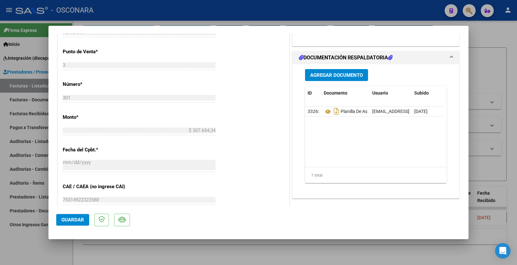
type input "$ 0,00"
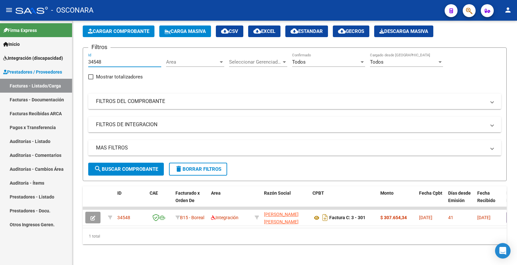
drag, startPoint x: 108, startPoint y: 56, endPoint x: 63, endPoint y: 50, distance: 45.3
click at [62, 52] on mat-sidenav-container "Firma Express Inicio Instructivos Contacto OS Integración (discapacidad) Certif…" at bounding box center [258, 143] width 517 height 245
click at [117, 98] on mat-panel-title "FILTROS DEL COMPROBANTE" at bounding box center [291, 101] width 390 height 7
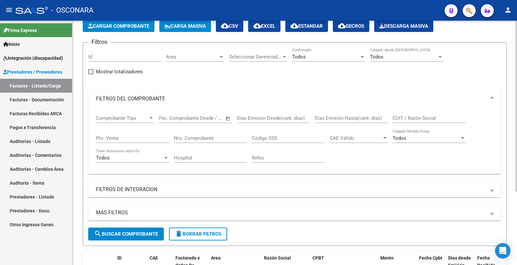
click at [200, 140] on input "Nro. Comprobante" at bounding box center [210, 138] width 73 height 6
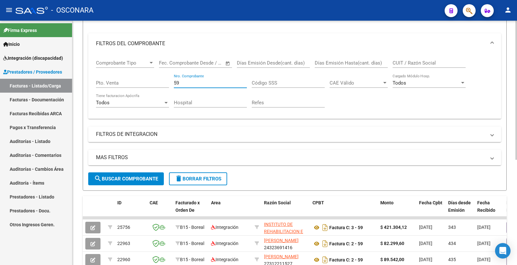
scroll to position [70, 0]
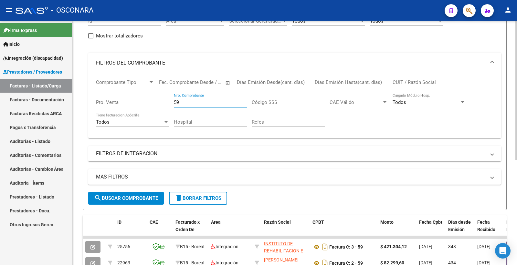
type input "59"
click at [399, 80] on input "CUIT / Razón Social" at bounding box center [429, 83] width 73 height 6
paste input "23266126174"
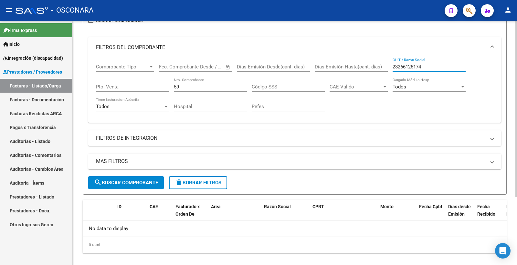
scroll to position [94, 0]
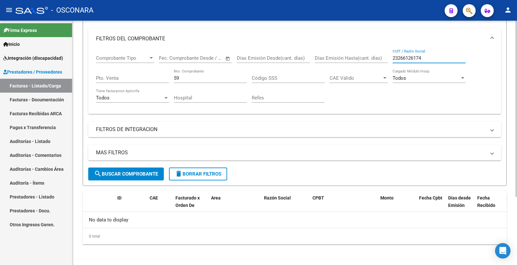
type input "23266126174"
click at [179, 80] on input "59" at bounding box center [210, 78] width 73 height 6
type input "5"
click at [118, 178] on button "search Buscar Comprobante" at bounding box center [126, 174] width 76 height 13
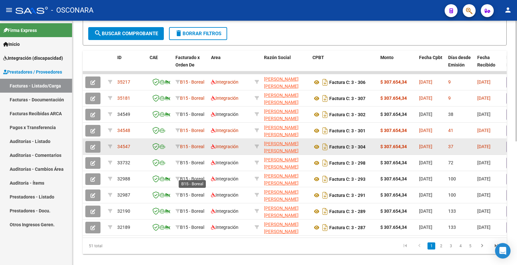
scroll to position [238, 0]
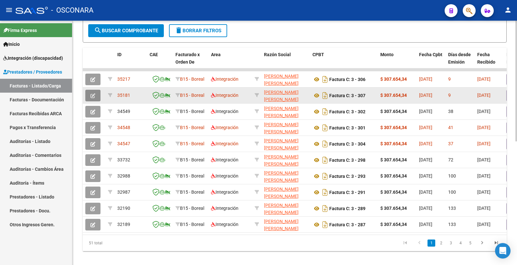
click at [96, 94] on button "button" at bounding box center [92, 96] width 15 height 12
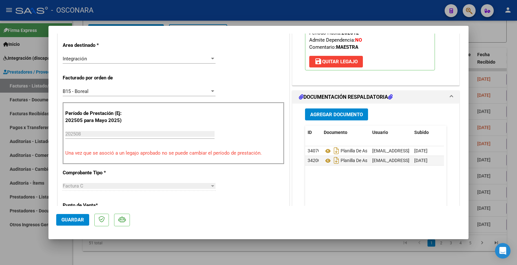
scroll to position [144, 0]
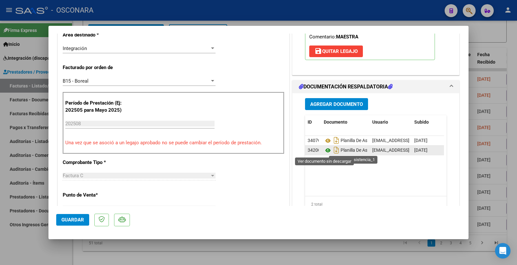
click at [324, 150] on icon at bounding box center [328, 151] width 8 height 8
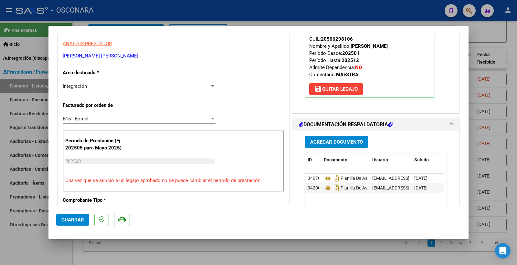
scroll to position [0, 0]
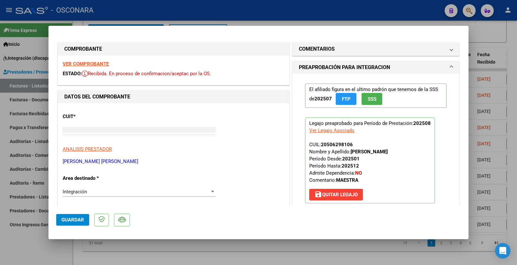
type input "$ 0,00"
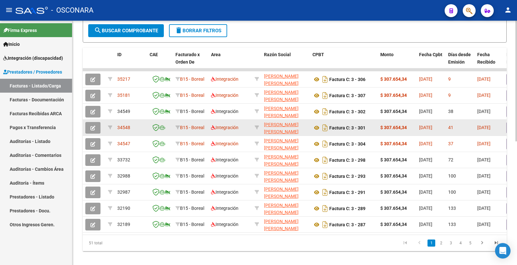
click at [97, 127] on button "button" at bounding box center [92, 128] width 15 height 12
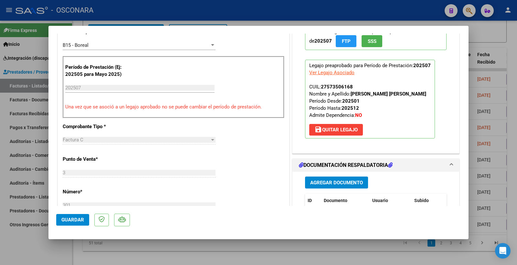
scroll to position [251, 0]
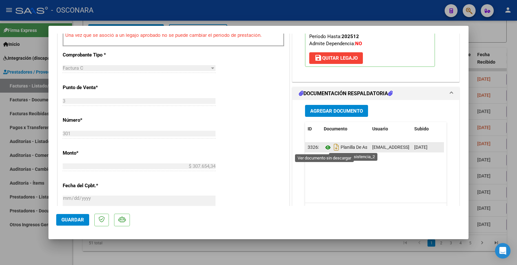
click at [324, 149] on icon at bounding box center [328, 148] width 8 height 8
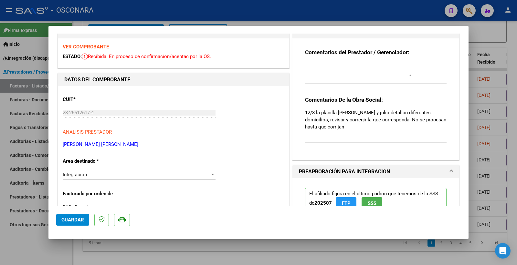
scroll to position [0, 0]
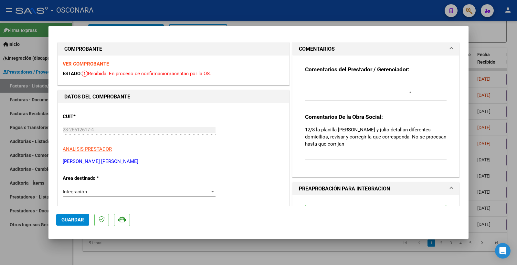
drag, startPoint x: 312, startPoint y: 130, endPoint x: 433, endPoint y: 147, distance: 122.8
click at [433, 147] on p "12/8 la planilla de junio y julio detallan diferentes domicilios, revisar y cor…" at bounding box center [376, 136] width 142 height 21
copy p "la planilla de junio y julio detallan diferentes domicilios, revisar y corregir…"
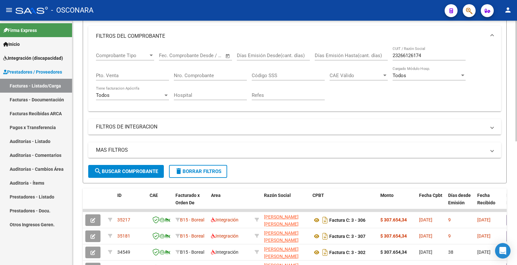
scroll to position [94, 0]
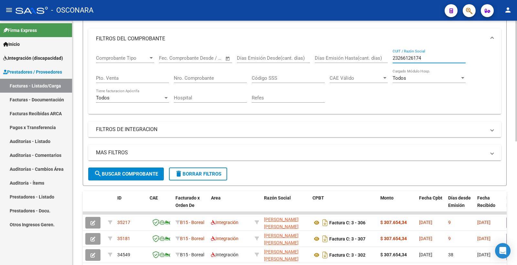
drag, startPoint x: 427, startPoint y: 57, endPoint x: 367, endPoint y: 61, distance: 60.3
click at [367, 61] on div "Comprobante Tipo Comprobante Tipo Fecha inicio – Fecha fin Fec. Comprobante Des…" at bounding box center [295, 79] width 398 height 60
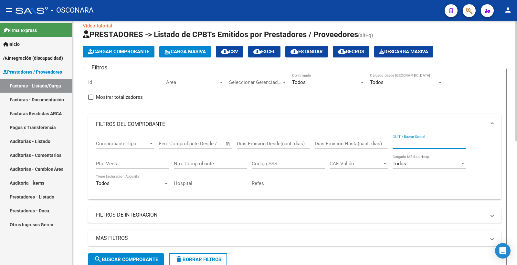
scroll to position [0, 0]
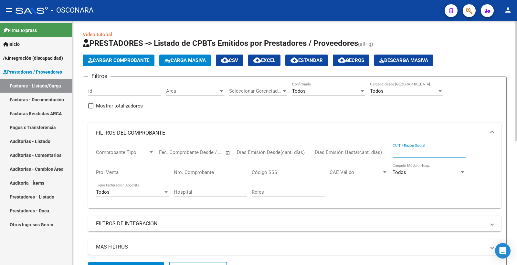
click at [193, 92] on span "Area" at bounding box center [192, 91] width 52 height 6
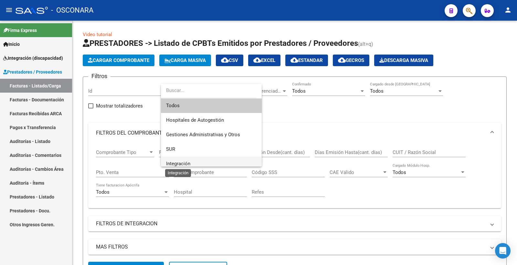
click at [187, 165] on span "Integración" at bounding box center [178, 164] width 24 height 6
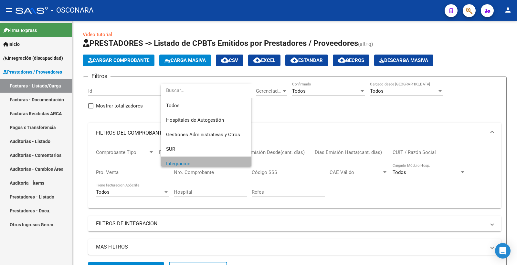
scroll to position [5, 0]
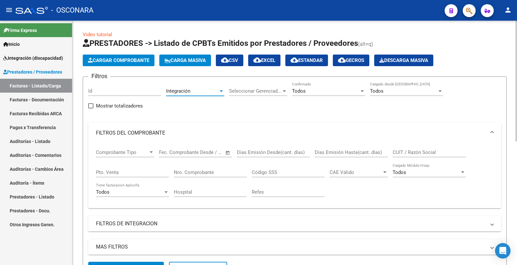
click at [272, 91] on span "Seleccionar Gerenciador" at bounding box center [255, 91] width 52 height 6
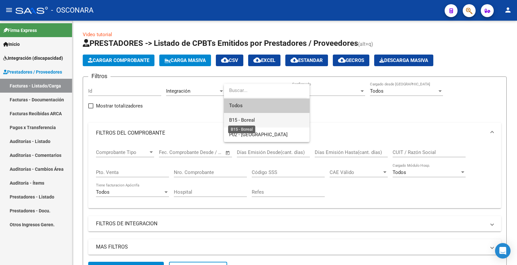
click at [246, 121] on span "B15 - Boreal" at bounding box center [242, 120] width 26 height 6
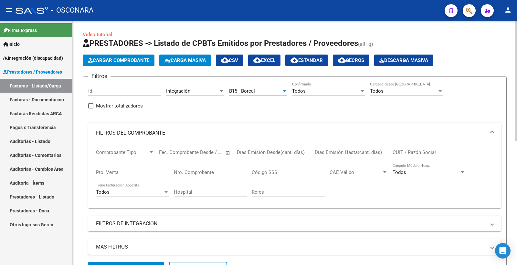
click at [312, 91] on div "Todos" at bounding box center [325, 91] width 67 height 6
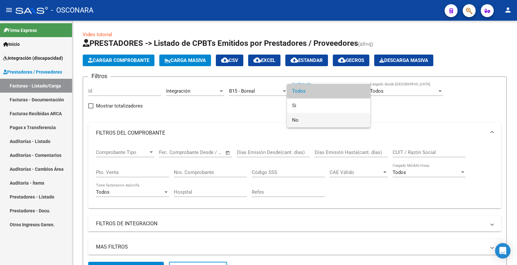
click at [301, 120] on span "No" at bounding box center [328, 120] width 73 height 15
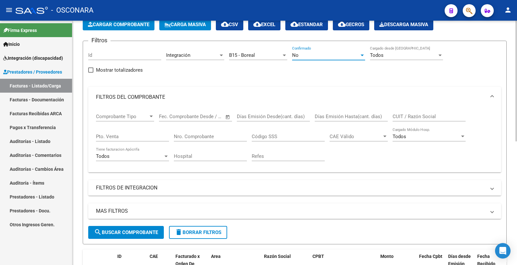
scroll to position [72, 0]
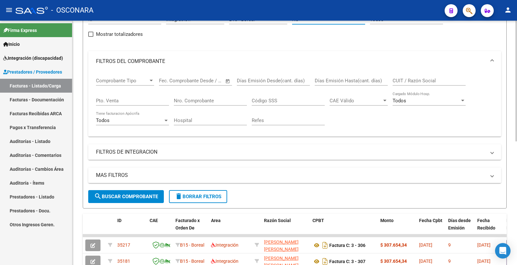
click at [130, 170] on mat-expansion-panel-header "MAS FILTROS" at bounding box center [294, 176] width 413 height 16
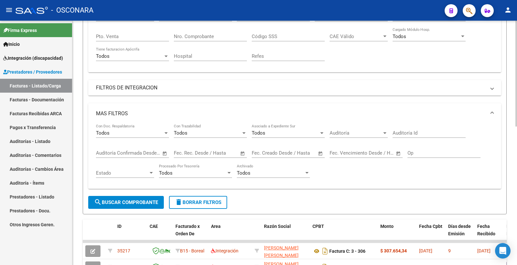
scroll to position [144, 0]
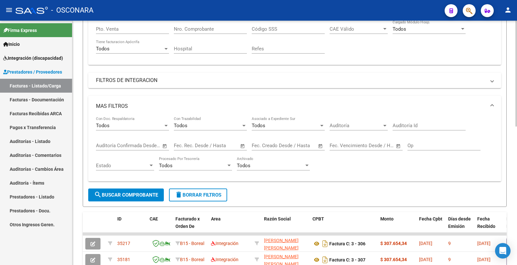
click at [194, 145] on input "text" at bounding box center [187, 146] width 26 height 6
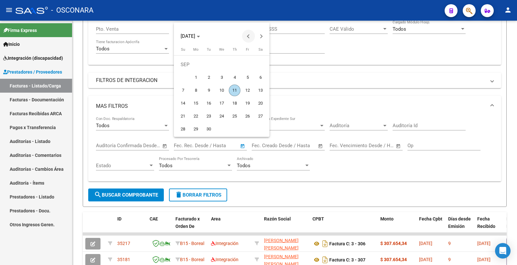
click at [248, 33] on span "Previous month" at bounding box center [248, 36] width 13 height 13
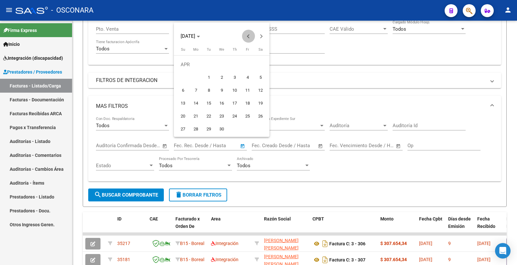
click at [248, 33] on span "Previous month" at bounding box center [248, 36] width 13 height 13
click at [260, 36] on button "Next month" at bounding box center [261, 36] width 13 height 13
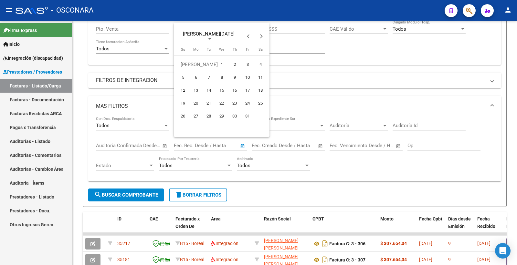
click at [216, 63] on button "1" at bounding box center [221, 64] width 13 height 13
type input "01/01/2025"
click at [262, 37] on button "Next month" at bounding box center [261, 36] width 13 height 13
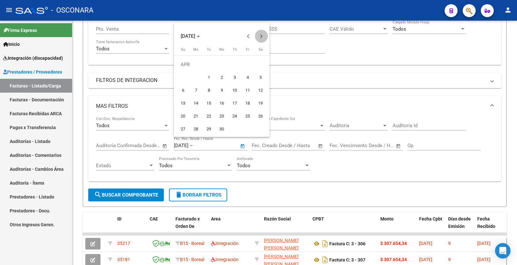
click at [262, 37] on button "Next month" at bounding box center [261, 36] width 13 height 13
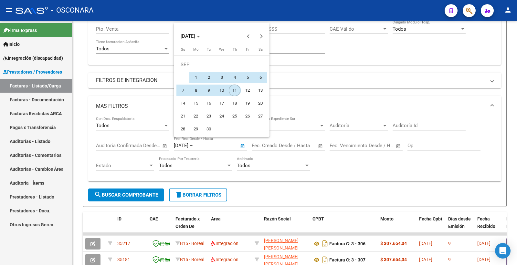
click at [234, 89] on span "11" at bounding box center [235, 91] width 12 height 12
type input "[DATE]"
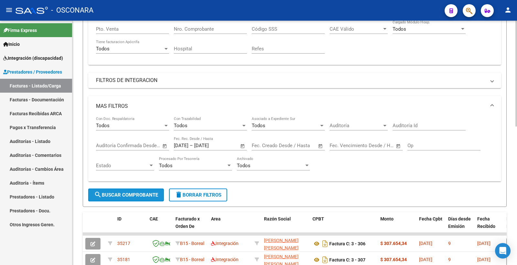
click at [139, 195] on span "search Buscar Comprobante" at bounding box center [126, 195] width 64 height 6
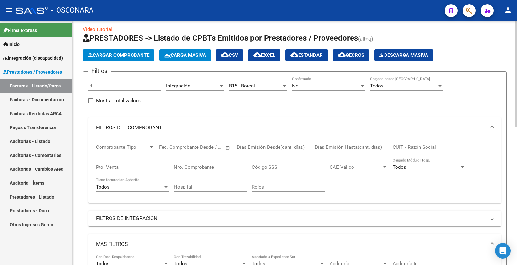
scroll to position [0, 0]
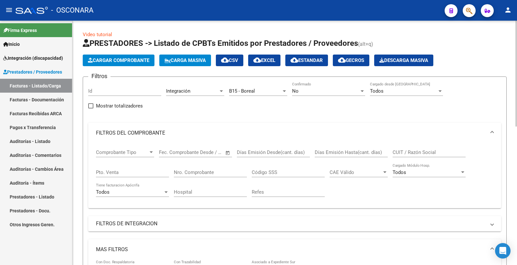
click at [275, 60] on span "cloud_download EXCEL" at bounding box center [264, 61] width 22 height 6
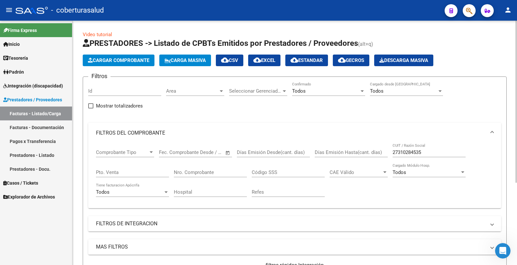
click at [428, 150] on input "27310284535" at bounding box center [429, 153] width 73 height 6
drag, startPoint x: 428, startPoint y: 153, endPoint x: 391, endPoint y: 145, distance: 37.3
click at [390, 147] on div "Comprobante Tipo Comprobante Tipo Fecha inicio – Fecha fin Fec. Comprobante Des…" at bounding box center [295, 174] width 398 height 60
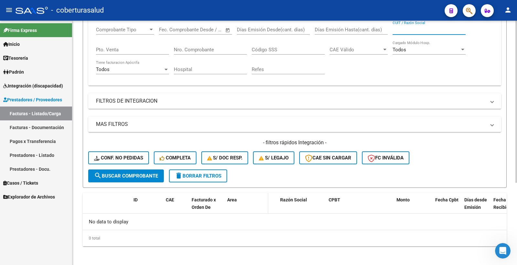
scroll to position [124, 0]
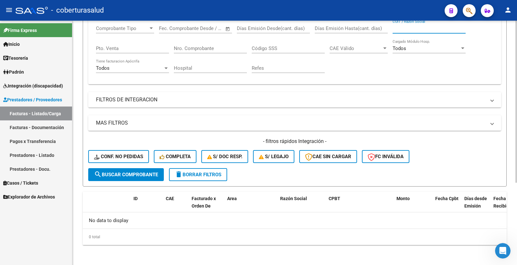
click at [289, 237] on div "0 total" at bounding box center [295, 237] width 424 height 16
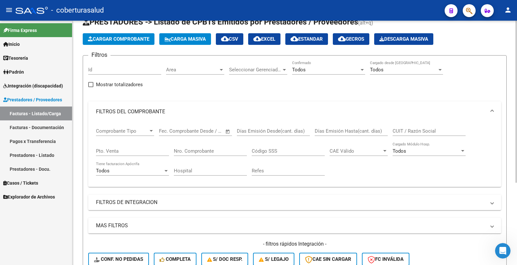
scroll to position [16, 0]
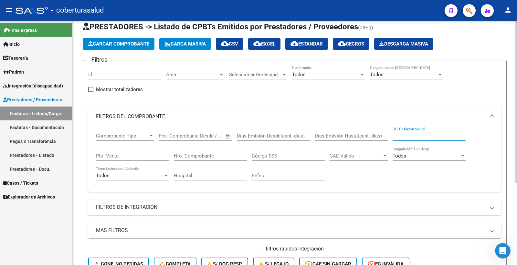
click at [418, 134] on input "CUIT / Razón Social" at bounding box center [429, 136] width 73 height 6
paste input "27310284535"
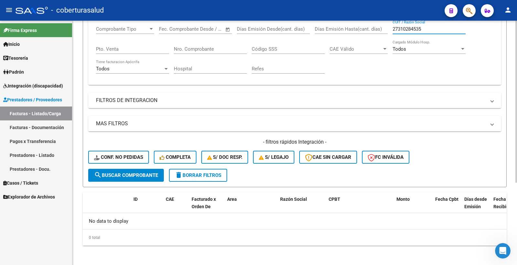
scroll to position [124, 0]
type input "27310284535"
click at [146, 170] on button "search Buscar Comprobante" at bounding box center [126, 174] width 76 height 13
click at [131, 172] on span "search Buscar Comprobante" at bounding box center [126, 175] width 64 height 6
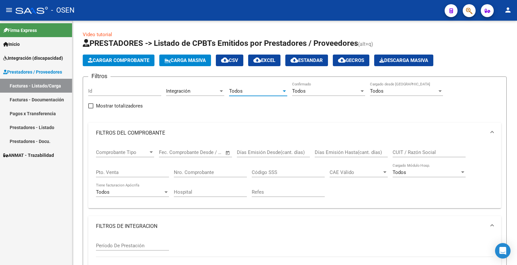
scroll to position [8, 0]
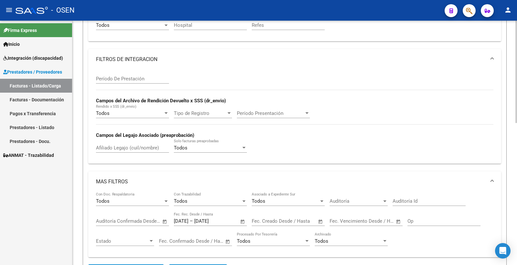
scroll to position [160, 0]
